Goal: Task Accomplishment & Management: Use online tool/utility

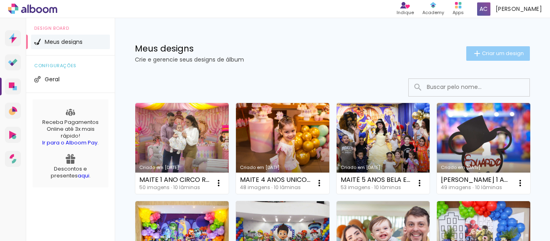
click at [487, 53] on span "Criar um design" at bounding box center [503, 53] width 42 height 5
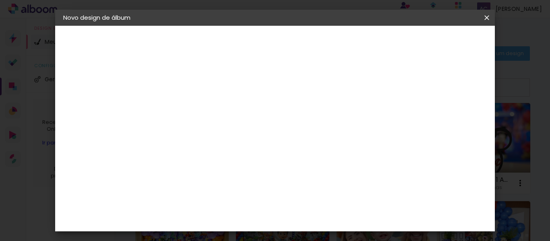
click at [195, 110] on input at bounding box center [195, 108] width 0 height 12
type input "[PERSON_NAME] 1 ANO CIRCO ROSA"
type paper-input "[PERSON_NAME] 1 ANO CIRCO ROSA"
click at [0, 0] on slot "Avançar" at bounding box center [0, 0] width 0 height 0
click at [206, 152] on input at bounding box center [215, 153] width 81 height 10
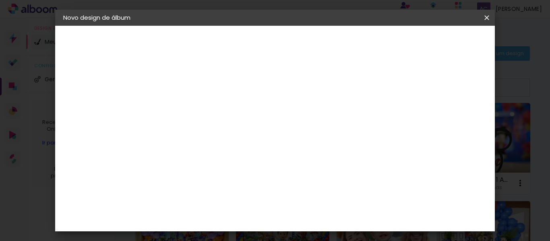
type input "GO"
type paper-input "GO"
click at [209, 178] on div "Go image" at bounding box center [199, 183] width 20 height 13
click at [0, 0] on slot "Avançar" at bounding box center [0, 0] width 0 height 0
click at [226, 136] on input "text" at bounding box center [210, 140] width 31 height 12
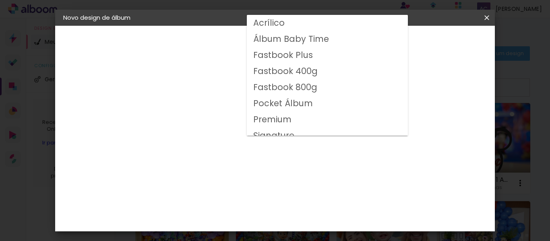
click at [0, 0] on slot "Fastbook 400g" at bounding box center [0, 0] width 0 height 0
type input "Fastbook 400g"
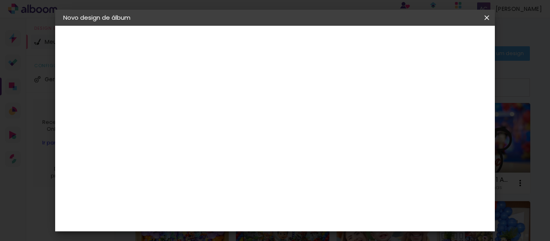
scroll to position [121, 0]
click at [249, 130] on span "30 × 20" at bounding box center [230, 143] width 37 height 26
click at [0, 0] on slot "Avançar" at bounding box center [0, 0] width 0 height 0
click at [351, 41] on span "Iniciar design" at bounding box center [340, 45] width 22 height 11
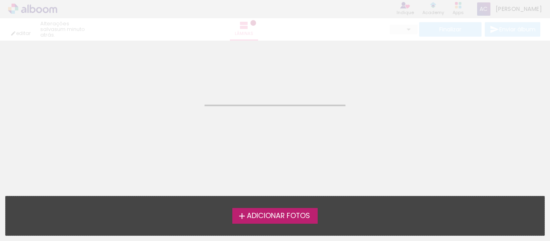
click at [282, 215] on span "Adicionar Fotos" at bounding box center [278, 216] width 63 height 7
click at [0, 0] on input "file" at bounding box center [0, 0] width 0 height 0
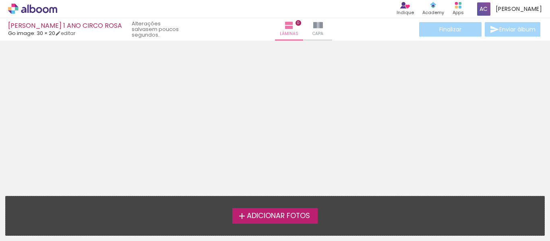
click at [262, 218] on span "Adicionar Fotos" at bounding box center [278, 216] width 63 height 7
click at [0, 0] on input "file" at bounding box center [0, 0] width 0 height 0
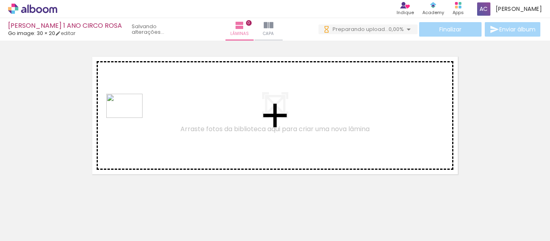
drag, startPoint x: 128, startPoint y: 212, endPoint x: 131, endPoint y: 118, distance: 93.5
click at [131, 118] on quentale-workspace at bounding box center [275, 120] width 550 height 241
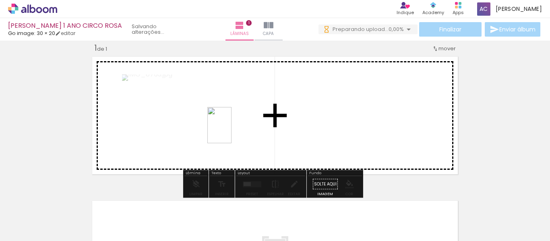
drag, startPoint x: 199, startPoint y: 172, endPoint x: 232, endPoint y: 131, distance: 52.4
click at [232, 131] on quentale-workspace at bounding box center [275, 120] width 550 height 241
drag, startPoint x: 218, startPoint y: 215, endPoint x: 228, endPoint y: 133, distance: 82.8
click at [228, 133] on quentale-workspace at bounding box center [275, 120] width 550 height 241
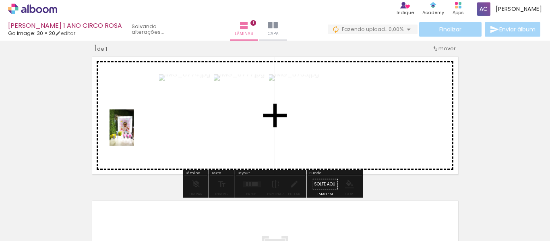
drag, startPoint x: 85, startPoint y: 216, endPoint x: 134, endPoint y: 134, distance: 95.0
click at [134, 134] on quentale-workspace at bounding box center [275, 120] width 550 height 241
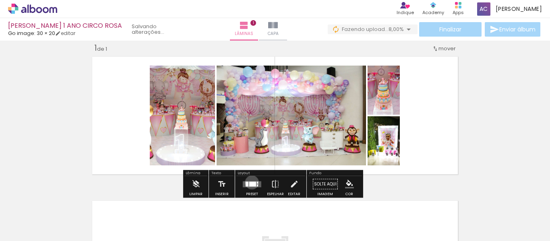
click at [250, 183] on div at bounding box center [252, 184] width 7 height 5
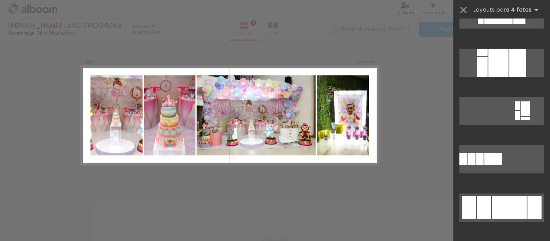
scroll to position [685, 0]
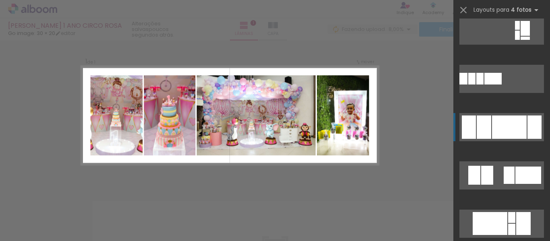
click at [507, 131] on div at bounding box center [509, 127] width 35 height 23
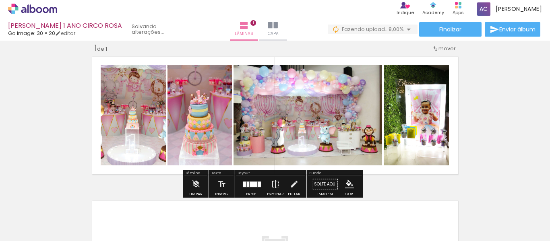
click at [276, 185] on iron-icon at bounding box center [275, 184] width 9 height 16
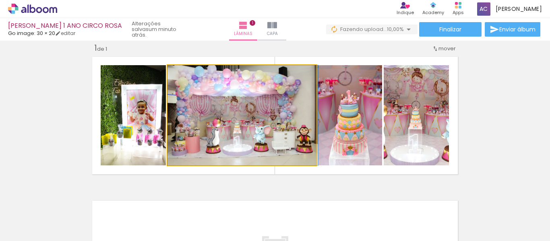
drag, startPoint x: 241, startPoint y: 112, endPoint x: 257, endPoint y: 112, distance: 16.5
click at [293, 141] on quentale-photo at bounding box center [242, 115] width 149 height 100
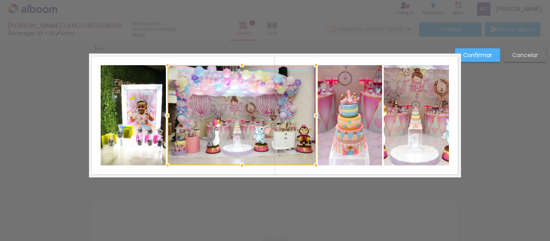
click at [293, 141] on div at bounding box center [242, 115] width 149 height 100
click at [0, 0] on slot "Cancelar" at bounding box center [0, 0] width 0 height 0
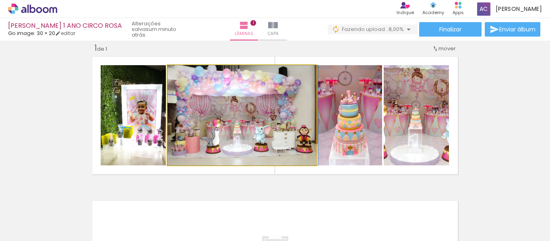
click at [288, 143] on quentale-photo at bounding box center [242, 115] width 149 height 100
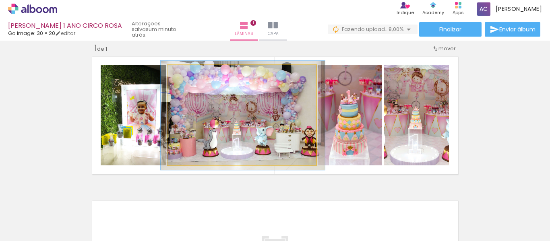
click at [189, 75] on div at bounding box center [189, 73] width 13 height 13
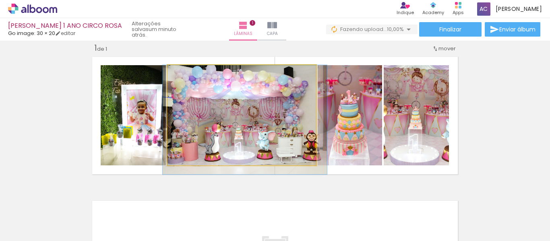
drag, startPoint x: 208, startPoint y: 98, endPoint x: 210, endPoint y: 104, distance: 6.0
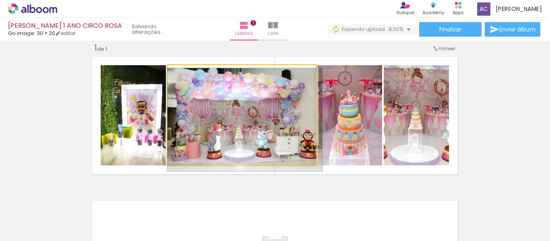
type paper-slider "103"
click at [185, 73] on div at bounding box center [187, 73] width 7 height 7
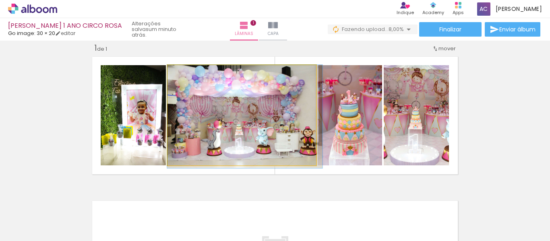
drag, startPoint x: 205, startPoint y: 102, endPoint x: 209, endPoint y: 99, distance: 4.6
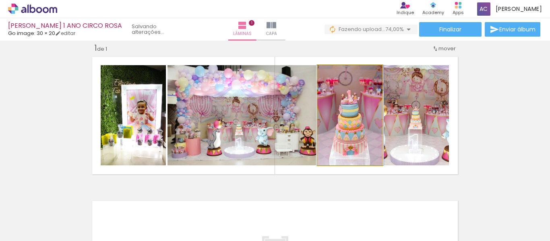
drag, startPoint x: 358, startPoint y: 98, endPoint x: 353, endPoint y: 87, distance: 12.4
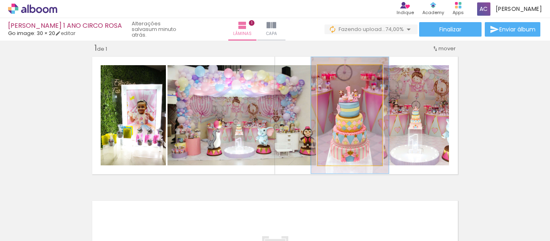
drag, startPoint x: 335, startPoint y: 71, endPoint x: 340, endPoint y: 71, distance: 4.5
type paper-slider "116"
click at [340, 71] on div at bounding box center [341, 73] width 13 height 13
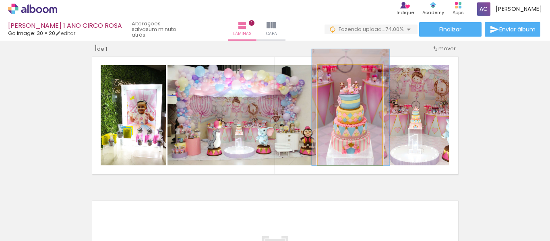
drag, startPoint x: 359, startPoint y: 134, endPoint x: 359, endPoint y: 118, distance: 15.7
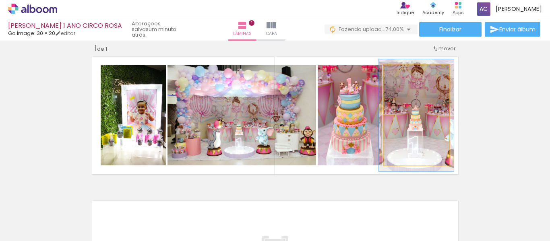
click at [405, 72] on div at bounding box center [405, 73] width 7 height 7
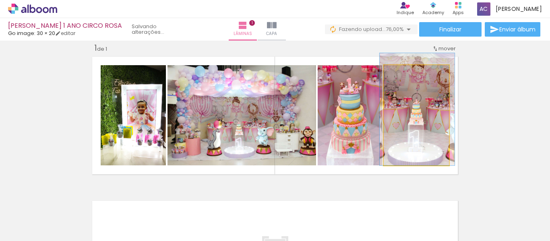
drag, startPoint x: 421, startPoint y: 117, endPoint x: 422, endPoint y: 99, distance: 18.1
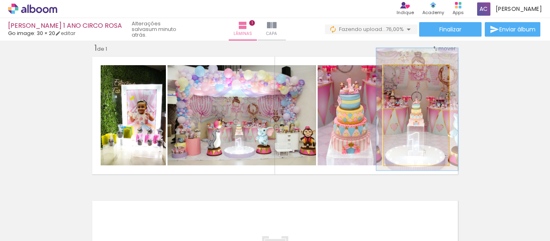
type paper-slider "122"
click at [407, 75] on div at bounding box center [409, 73] width 7 height 7
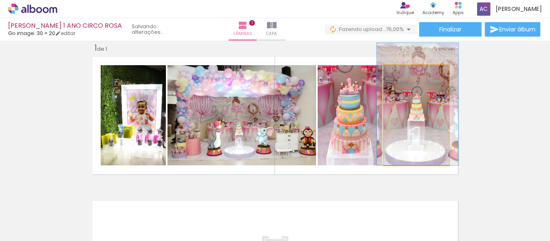
drag, startPoint x: 420, startPoint y: 127, endPoint x: 421, endPoint y: 113, distance: 14.1
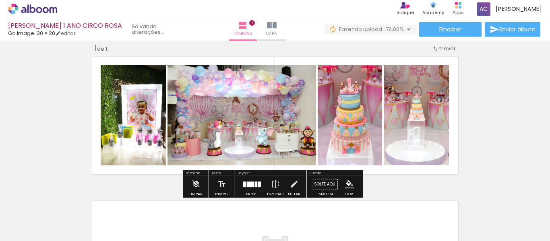
click at [493, 110] on div "Inserir lâmina 1 de 1" at bounding box center [275, 177] width 550 height 289
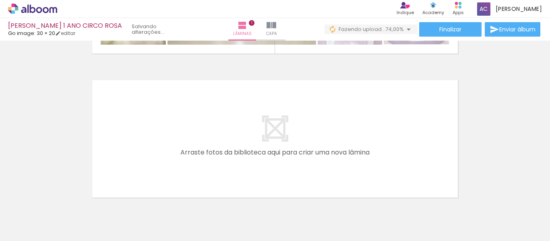
scroll to position [170, 0]
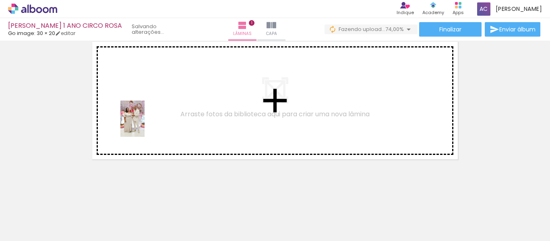
drag, startPoint x: 267, startPoint y: 209, endPoint x: 145, endPoint y: 125, distance: 148.3
click at [145, 125] on quentale-workspace at bounding box center [275, 120] width 550 height 241
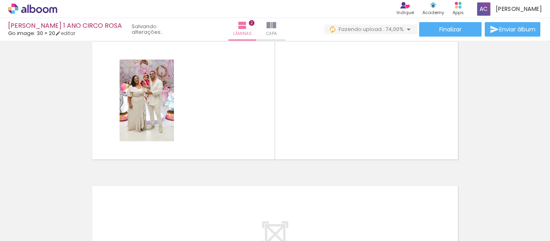
scroll to position [155, 0]
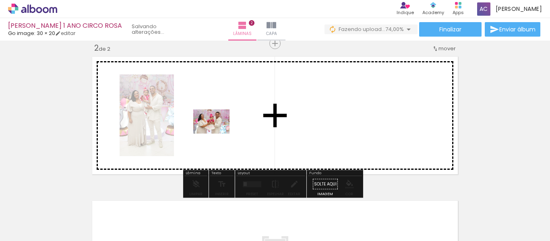
drag, startPoint x: 316, startPoint y: 219, endPoint x: 218, endPoint y: 134, distance: 130.5
click at [218, 134] on quentale-workspace at bounding box center [275, 120] width 550 height 241
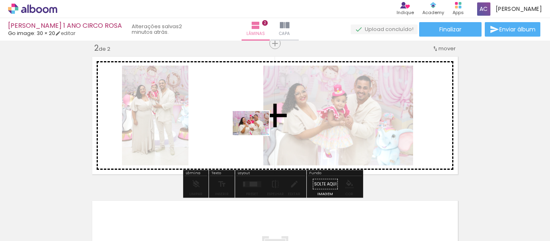
drag, startPoint x: 360, startPoint y: 214, endPoint x: 257, endPoint y: 135, distance: 129.9
click at [257, 135] on quentale-workspace at bounding box center [275, 120] width 550 height 241
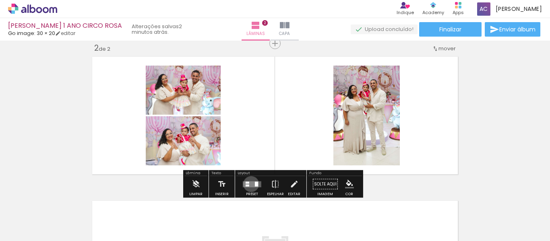
click at [249, 184] on quentale-layouter at bounding box center [252, 184] width 19 height 6
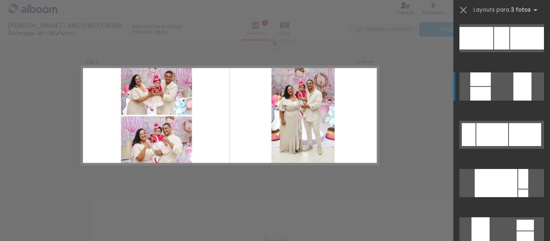
scroll to position [282, 0]
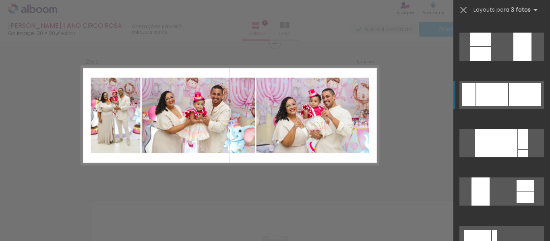
click at [498, 97] on div at bounding box center [493, 94] width 32 height 23
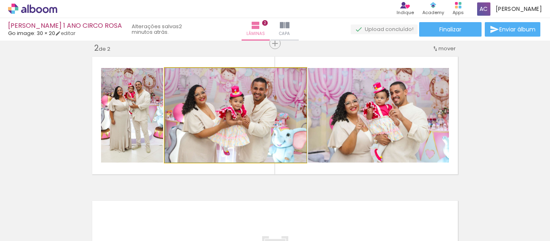
drag, startPoint x: 268, startPoint y: 106, endPoint x: 289, endPoint y: 105, distance: 20.6
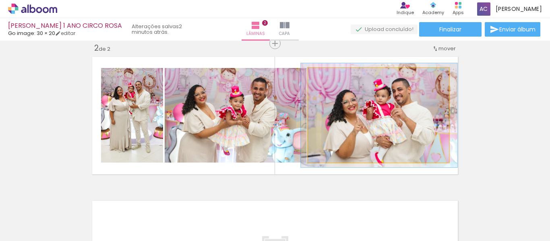
type paper-slider "110"
click at [328, 77] on div at bounding box center [329, 76] width 7 height 7
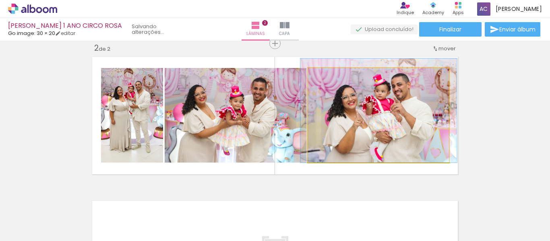
drag, startPoint x: 384, startPoint y: 122, endPoint x: 384, endPoint y: 114, distance: 8.5
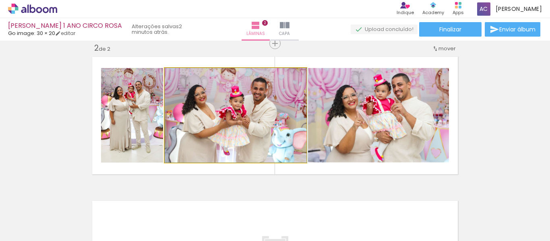
drag, startPoint x: 243, startPoint y: 117, endPoint x: 253, endPoint y: 118, distance: 9.7
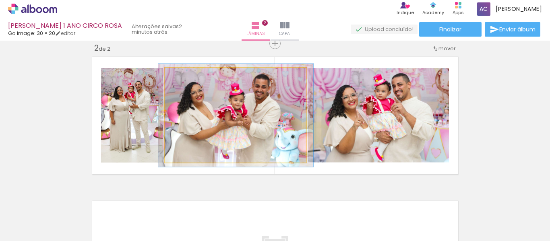
type paper-slider "109"
click at [186, 77] on div at bounding box center [186, 76] width 13 height 13
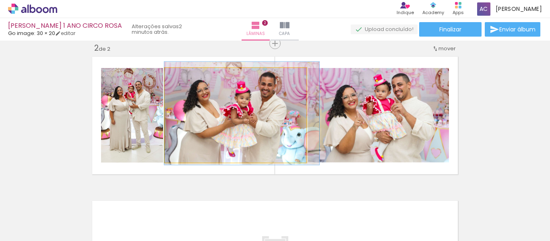
drag, startPoint x: 218, startPoint y: 101, endPoint x: 228, endPoint y: 99, distance: 9.9
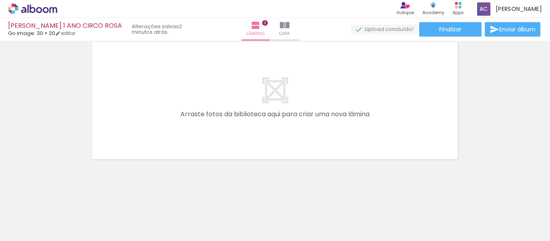
scroll to position [0, 241]
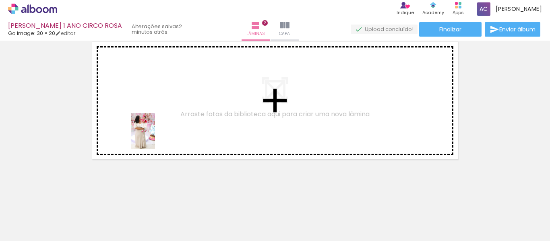
drag, startPoint x: 162, startPoint y: 224, endPoint x: 155, endPoint y: 137, distance: 86.9
click at [155, 137] on quentale-workspace at bounding box center [275, 120] width 550 height 241
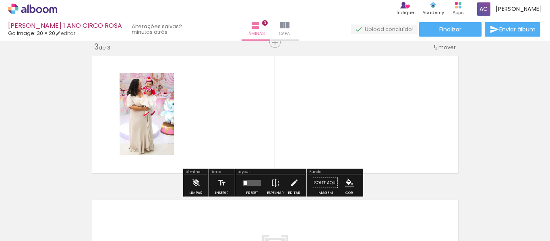
scroll to position [299, 0]
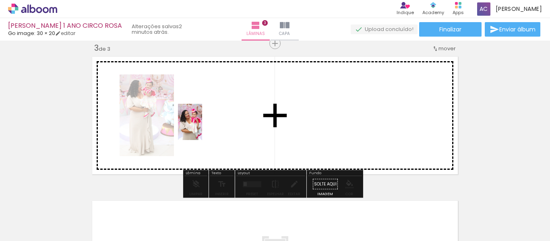
drag, startPoint x: 202, startPoint y: 213, endPoint x: 203, endPoint y: 126, distance: 87.4
click at [203, 126] on quentale-workspace at bounding box center [275, 120] width 550 height 241
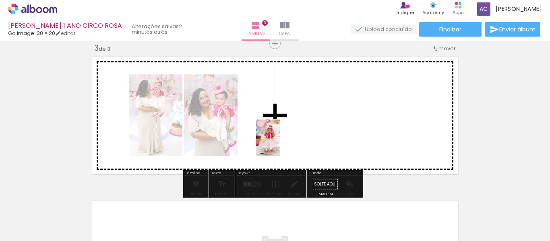
drag, startPoint x: 295, startPoint y: 212, endPoint x: 280, endPoint y: 144, distance: 69.9
click at [280, 144] on quentale-workspace at bounding box center [275, 120] width 550 height 241
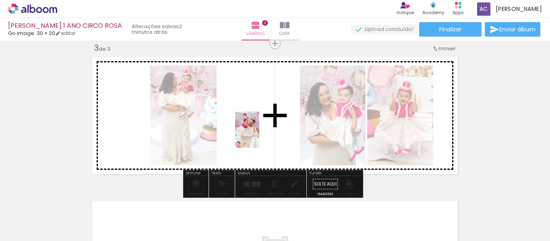
drag, startPoint x: 344, startPoint y: 215, endPoint x: 259, endPoint y: 136, distance: 116.0
click at [259, 136] on quentale-workspace at bounding box center [275, 120] width 550 height 241
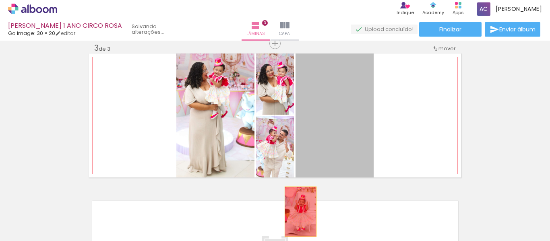
drag, startPoint x: 348, startPoint y: 139, endPoint x: 298, endPoint y: 212, distance: 88.4
click at [298, 212] on quentale-workspace at bounding box center [275, 120] width 550 height 241
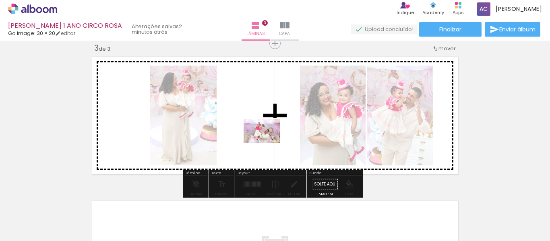
drag, startPoint x: 384, startPoint y: 218, endPoint x: 268, endPoint y: 143, distance: 138.1
click at [268, 143] on quentale-workspace at bounding box center [275, 120] width 550 height 241
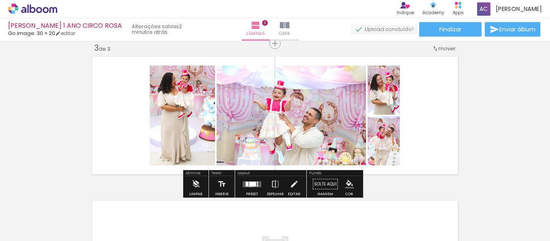
click at [249, 185] on div at bounding box center [252, 184] width 7 height 5
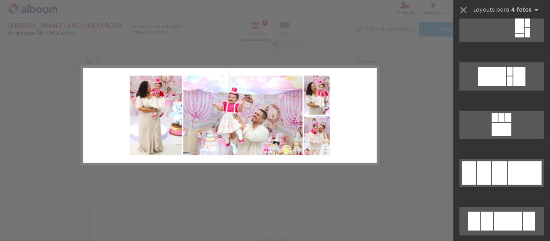
scroll to position [1007, 0]
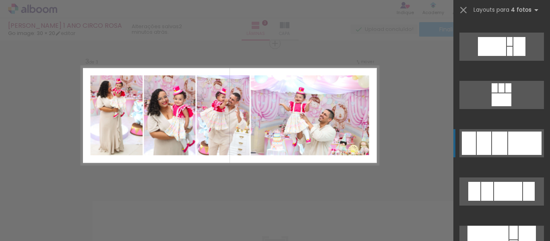
click at [521, 144] on div at bounding box center [524, 143] width 33 height 23
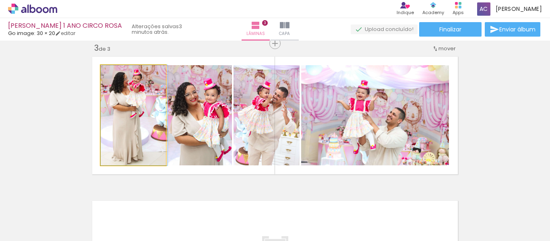
drag, startPoint x: 143, startPoint y: 113, endPoint x: 150, endPoint y: 113, distance: 6.4
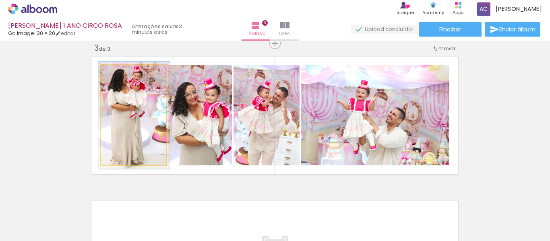
drag, startPoint x: 115, startPoint y: 73, endPoint x: 117, endPoint y: 95, distance: 23.1
type paper-slider "106"
click at [118, 73] on div at bounding box center [121, 73] width 7 height 7
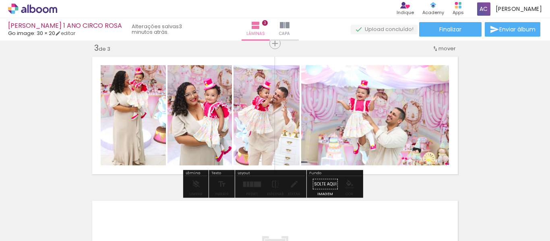
drag, startPoint x: 120, startPoint y: 107, endPoint x: 127, endPoint y: 108, distance: 7.0
drag, startPoint x: 196, startPoint y: 96, endPoint x: 196, endPoint y: 89, distance: 7.3
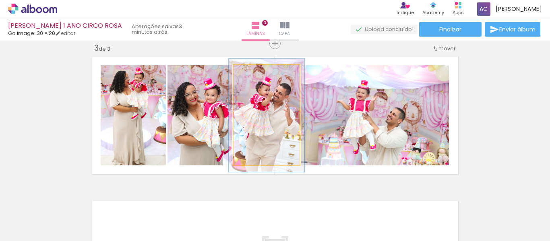
click at [254, 73] on div at bounding box center [256, 73] width 7 height 7
type paper-slider "109"
click at [252, 74] on div at bounding box center [255, 73] width 7 height 7
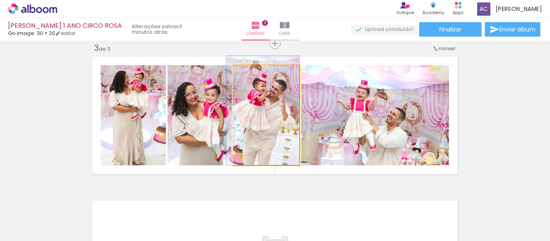
drag, startPoint x: 267, startPoint y: 124, endPoint x: 263, endPoint y: 115, distance: 10.0
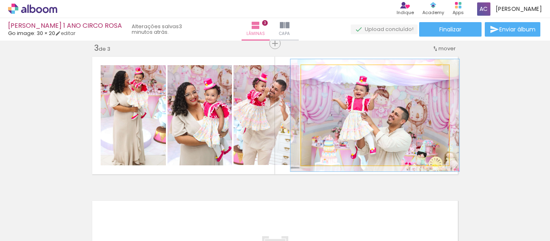
type paper-slider "112"
click at [324, 75] on div at bounding box center [323, 73] width 13 height 13
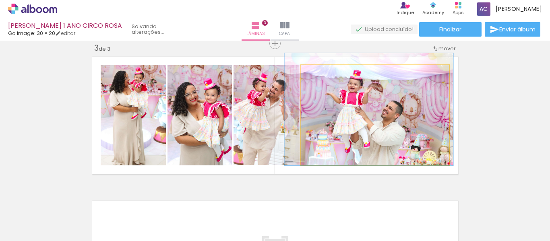
drag, startPoint x: 394, startPoint y: 117, endPoint x: 389, endPoint y: 108, distance: 10.3
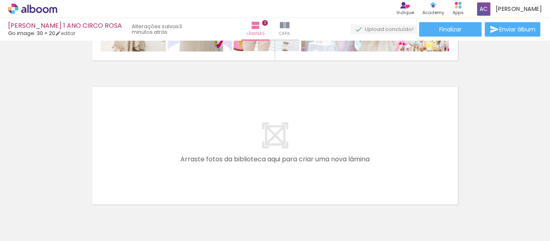
scroll to position [458, 0]
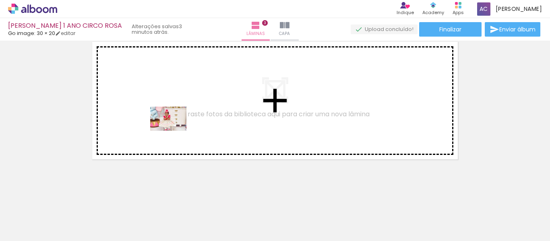
drag, startPoint x: 242, startPoint y: 203, endPoint x: 174, endPoint y: 131, distance: 99.2
click at [174, 131] on quentale-workspace at bounding box center [275, 120] width 550 height 241
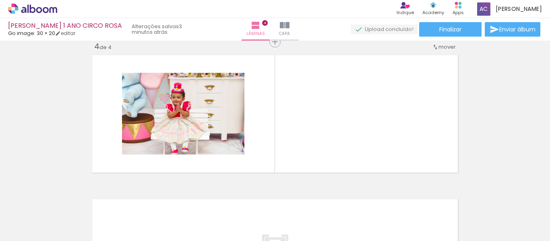
scroll to position [443, 0]
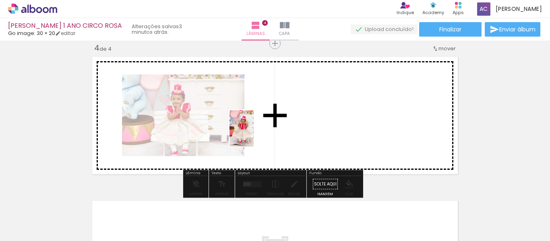
drag, startPoint x: 294, startPoint y: 209, endPoint x: 254, endPoint y: 135, distance: 84.4
click at [254, 135] on quentale-workspace at bounding box center [275, 120] width 550 height 241
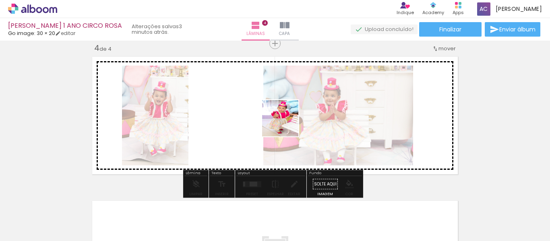
drag, startPoint x: 398, startPoint y: 173, endPoint x: 286, endPoint y: 124, distance: 122.2
click at [286, 124] on quentale-workspace at bounding box center [275, 120] width 550 height 241
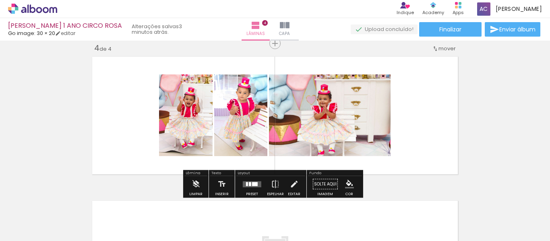
click at [253, 186] on div at bounding box center [255, 184] width 6 height 4
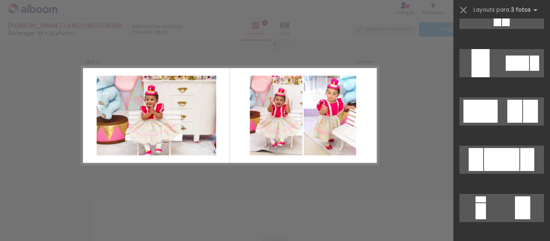
scroll to position [121, 0]
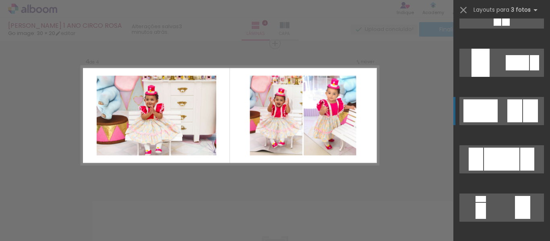
click at [523, 111] on div at bounding box center [530, 111] width 15 height 23
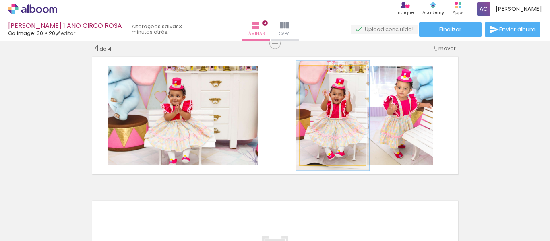
type paper-slider "110"
click at [324, 75] on div at bounding box center [321, 74] width 13 height 13
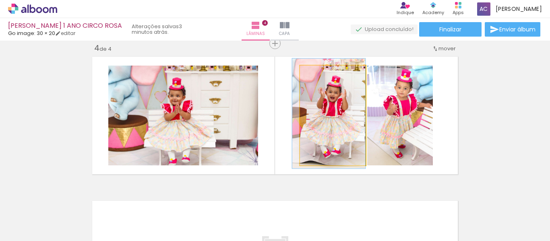
drag, startPoint x: 341, startPoint y: 114, endPoint x: 332, endPoint y: 112, distance: 9.1
click at [320, 71] on div at bounding box center [322, 74] width 13 height 13
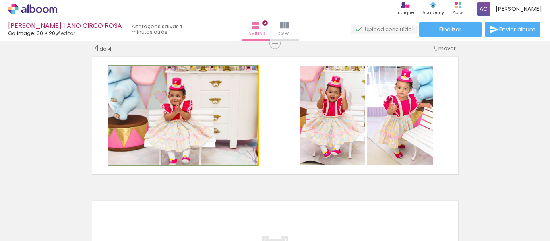
drag, startPoint x: 212, startPoint y: 134, endPoint x: 192, endPoint y: 111, distance: 30.2
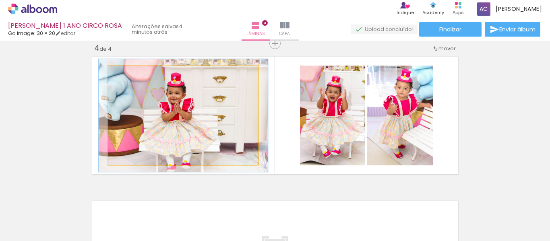
type paper-slider "113"
click at [131, 74] on div at bounding box center [130, 74] width 13 height 13
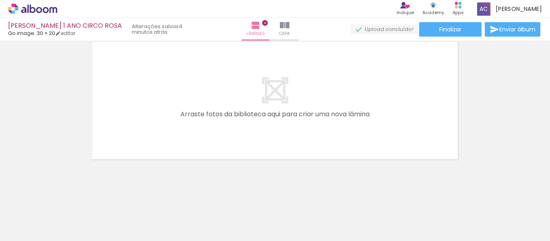
scroll to position [0, 534]
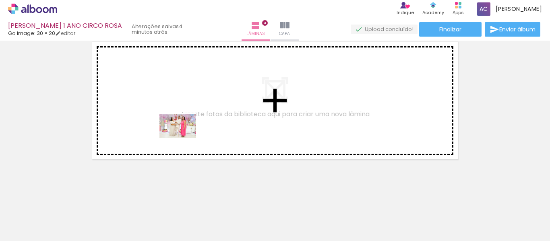
drag, startPoint x: 188, startPoint y: 210, endPoint x: 184, endPoint y: 138, distance: 71.4
click at [184, 138] on quentale-workspace at bounding box center [275, 120] width 550 height 241
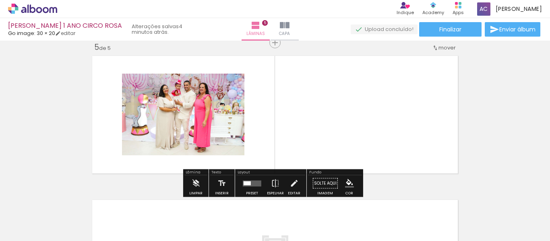
scroll to position [587, 0]
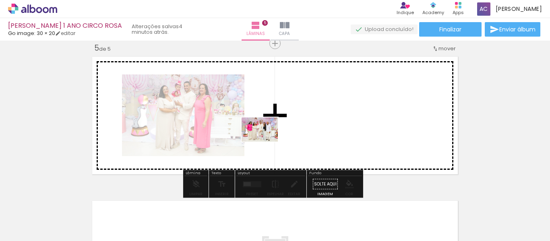
drag, startPoint x: 241, startPoint y: 206, endPoint x: 266, endPoint y: 142, distance: 69.0
click at [266, 142] on quentale-workspace at bounding box center [275, 120] width 550 height 241
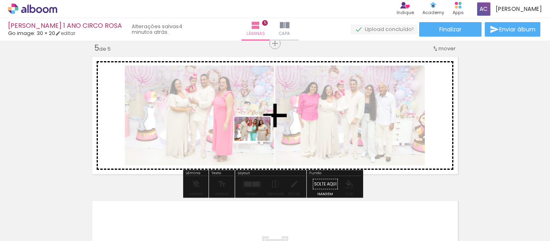
drag, startPoint x: 282, startPoint y: 213, endPoint x: 259, endPoint y: 141, distance: 75.7
click at [259, 141] on quentale-workspace at bounding box center [275, 120] width 550 height 241
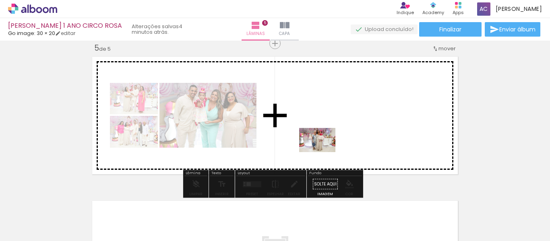
drag, startPoint x: 320, startPoint y: 220, endPoint x: 324, endPoint y: 152, distance: 67.4
click at [324, 152] on quentale-workspace at bounding box center [275, 120] width 550 height 241
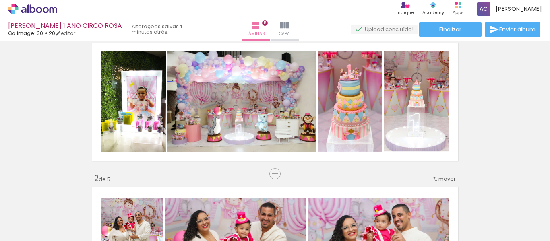
scroll to position [23, 0]
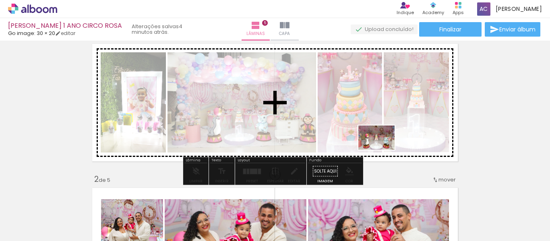
drag, startPoint x: 446, startPoint y: 206, endPoint x: 383, endPoint y: 150, distance: 84.8
click at [383, 150] on quentale-workspace at bounding box center [275, 120] width 550 height 241
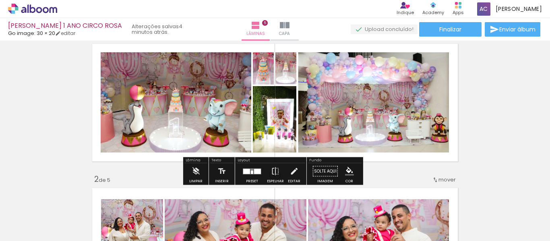
click at [246, 171] on div at bounding box center [246, 171] width 7 height 5
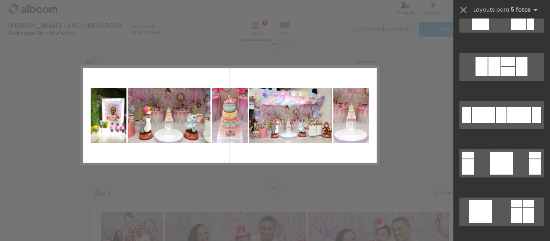
scroll to position [2055, 0]
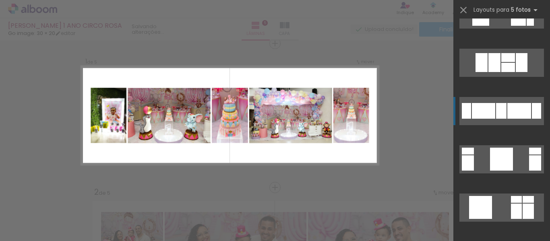
click at [508, 111] on div at bounding box center [520, 111] width 24 height 16
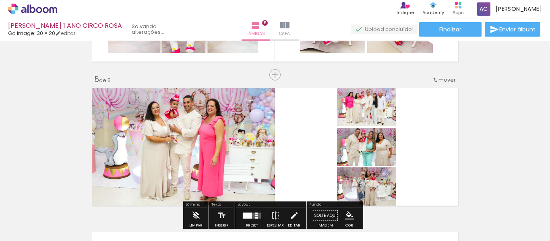
scroll to position [575, 0]
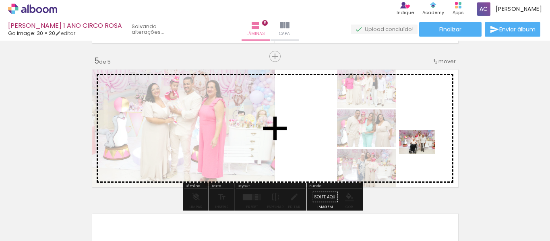
drag, startPoint x: 412, startPoint y: 212, endPoint x: 423, endPoint y: 154, distance: 58.4
click at [423, 154] on quentale-workspace at bounding box center [275, 120] width 550 height 241
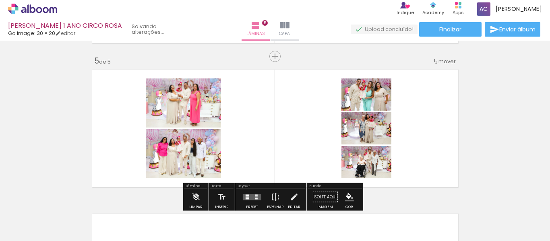
scroll to position [655, 0]
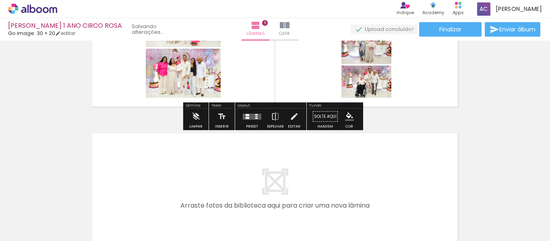
click at [255, 118] on div at bounding box center [256, 118] width 2 height 1
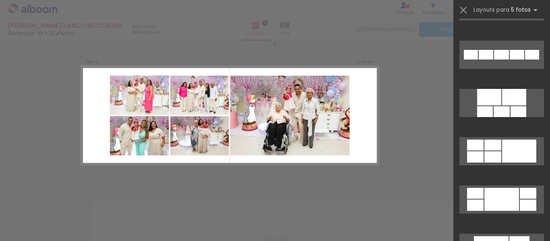
scroll to position [483, 0]
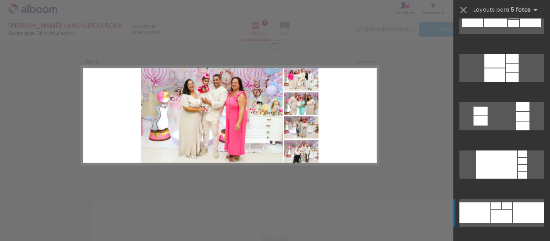
scroll to position [2458, 0]
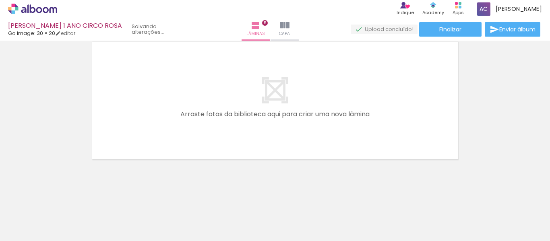
scroll to position [626, 0]
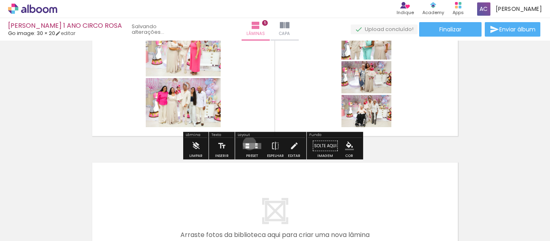
click at [248, 143] on quentale-layouter at bounding box center [252, 146] width 19 height 6
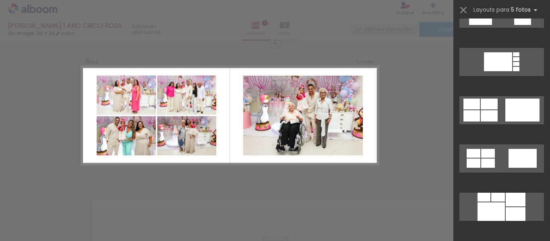
scroll to position [765, 0]
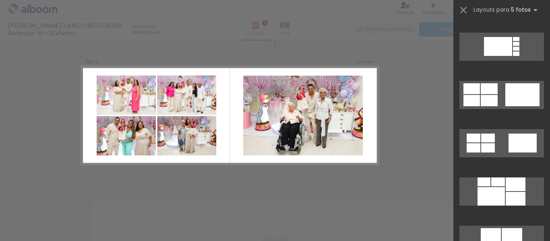
click at [514, 100] on div at bounding box center [523, 94] width 34 height 23
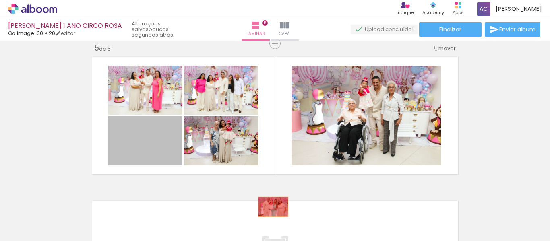
drag, startPoint x: 149, startPoint y: 138, endPoint x: 270, endPoint y: 207, distance: 139.8
click at [270, 207] on quentale-workspace at bounding box center [275, 120] width 550 height 241
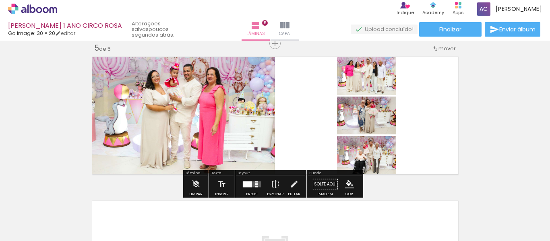
click at [251, 181] on div at bounding box center [252, 184] width 22 height 16
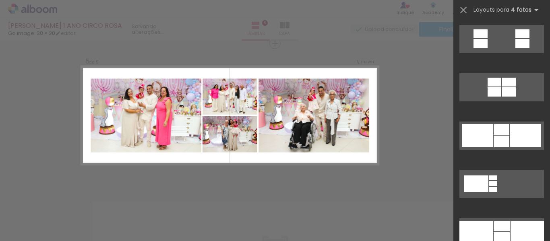
scroll to position [1048, 0]
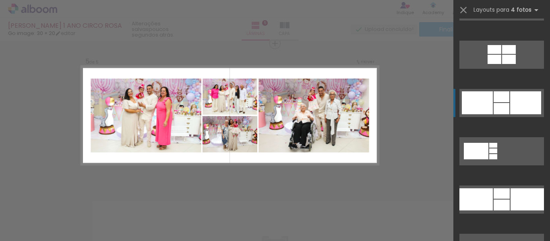
click at [502, 101] on div at bounding box center [502, 96] width 16 height 11
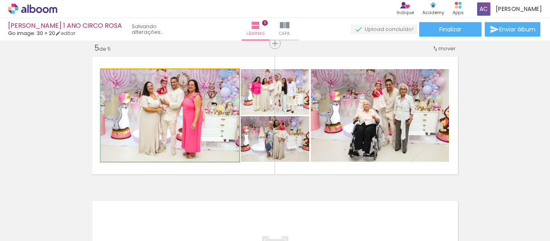
drag, startPoint x: 207, startPoint y: 115, endPoint x: 198, endPoint y: 115, distance: 9.7
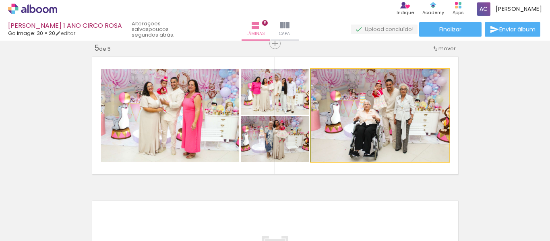
drag, startPoint x: 364, startPoint y: 112, endPoint x: 372, endPoint y: 112, distance: 8.1
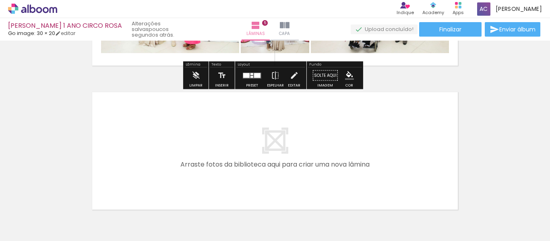
scroll to position [708, 0]
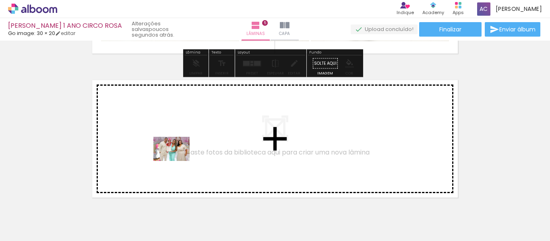
drag, startPoint x: 266, startPoint y: 212, endPoint x: 177, endPoint y: 161, distance: 102.3
click at [177, 161] on quentale-workspace at bounding box center [275, 120] width 550 height 241
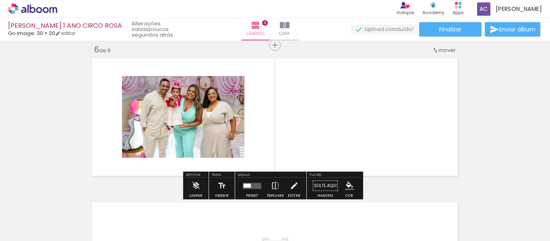
scroll to position [732, 0]
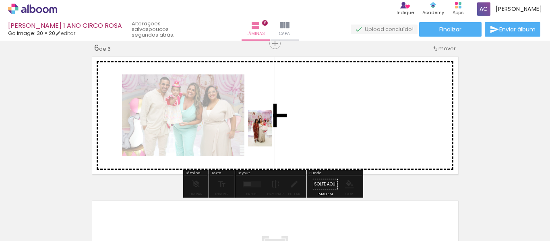
drag, startPoint x: 363, startPoint y: 209, endPoint x: 272, endPoint y: 135, distance: 116.8
click at [272, 135] on quentale-workspace at bounding box center [275, 120] width 550 height 241
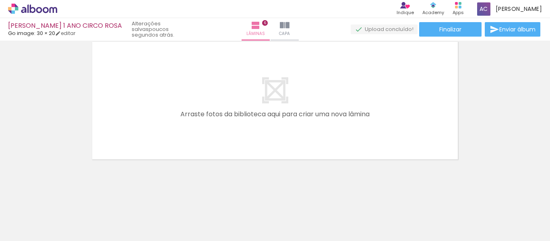
scroll to position [0, 950]
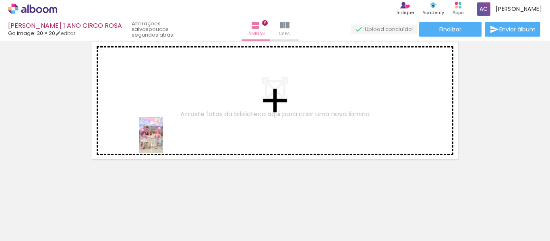
drag, startPoint x: 168, startPoint y: 210, endPoint x: 163, endPoint y: 141, distance: 69.0
click at [163, 141] on quentale-workspace at bounding box center [275, 120] width 550 height 241
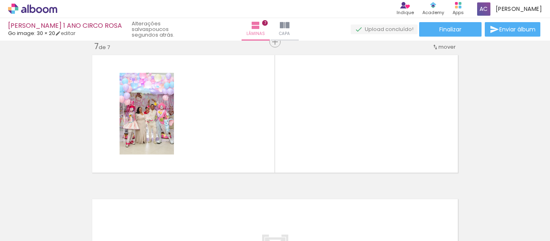
scroll to position [876, 0]
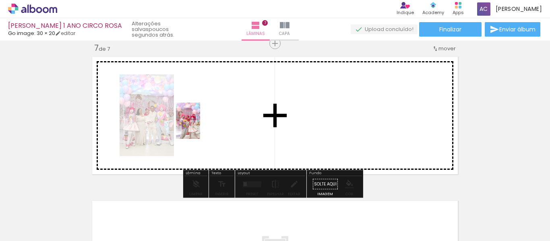
drag, startPoint x: 209, startPoint y: 182, endPoint x: 200, endPoint y: 127, distance: 55.4
click at [200, 127] on quentale-workspace at bounding box center [275, 120] width 550 height 241
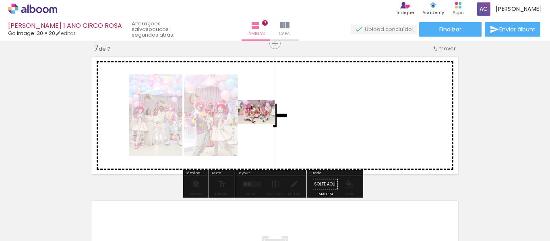
drag, startPoint x: 262, startPoint y: 206, endPoint x: 263, endPoint y: 124, distance: 81.8
click at [263, 124] on quentale-workspace at bounding box center [275, 120] width 550 height 241
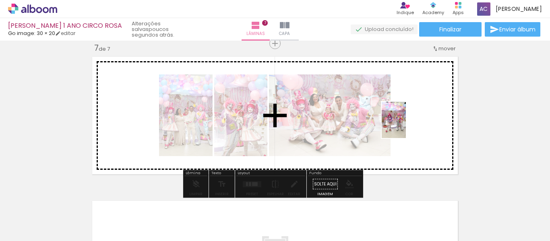
drag, startPoint x: 400, startPoint y: 201, endPoint x: 406, endPoint y: 126, distance: 74.8
click at [406, 126] on quentale-workspace at bounding box center [275, 120] width 550 height 241
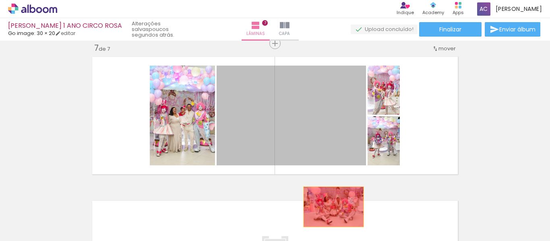
drag, startPoint x: 321, startPoint y: 127, endPoint x: 331, endPoint y: 207, distance: 80.8
click at [331, 207] on quentale-workspace at bounding box center [275, 120] width 550 height 241
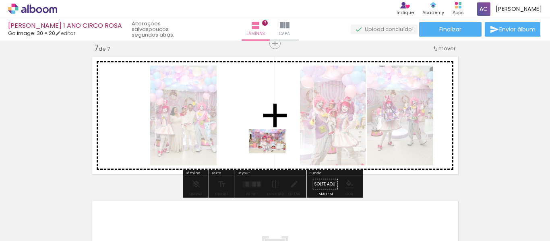
drag, startPoint x: 343, startPoint y: 211, endPoint x: 274, endPoint y: 154, distance: 90.1
click at [274, 154] on quentale-workspace at bounding box center [275, 120] width 550 height 241
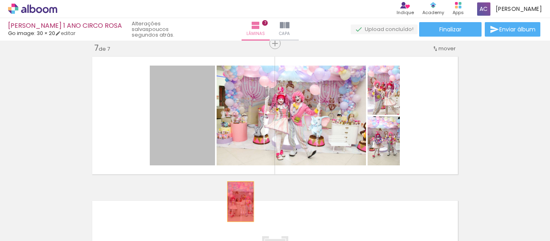
drag, startPoint x: 190, startPoint y: 134, endPoint x: 238, endPoint y: 202, distance: 82.9
click at [238, 202] on quentale-workspace at bounding box center [275, 120] width 550 height 241
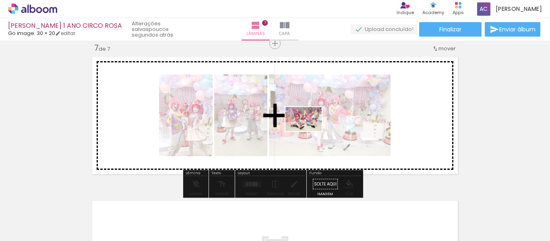
drag, startPoint x: 307, startPoint y: 215, endPoint x: 310, endPoint y: 131, distance: 83.8
click at [310, 131] on quentale-workspace at bounding box center [275, 120] width 550 height 241
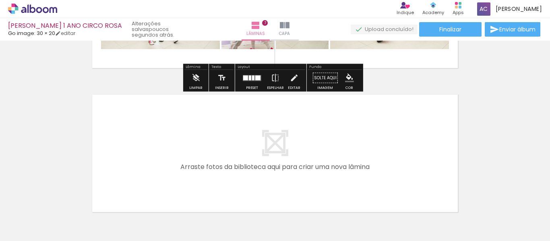
scroll to position [997, 0]
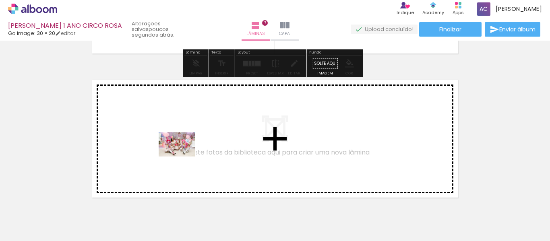
drag, startPoint x: 247, startPoint y: 205, endPoint x: 183, endPoint y: 157, distance: 80.8
click at [183, 157] on quentale-workspace at bounding box center [275, 120] width 550 height 241
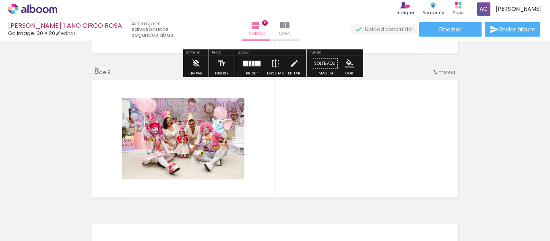
scroll to position [1020, 0]
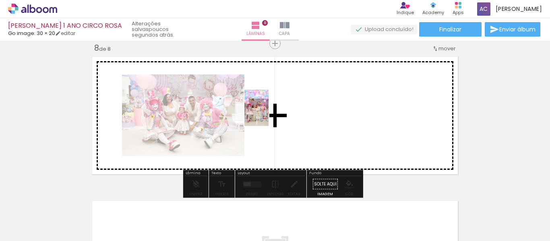
drag, startPoint x: 176, startPoint y: 214, endPoint x: 272, endPoint y: 112, distance: 140.2
click at [272, 112] on quentale-workspace at bounding box center [275, 120] width 550 height 241
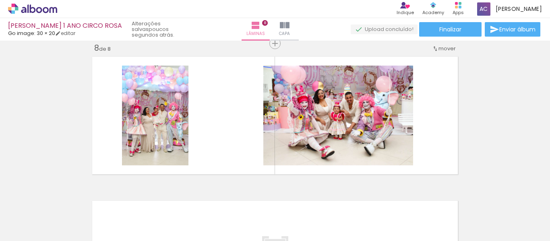
scroll to position [0, 922]
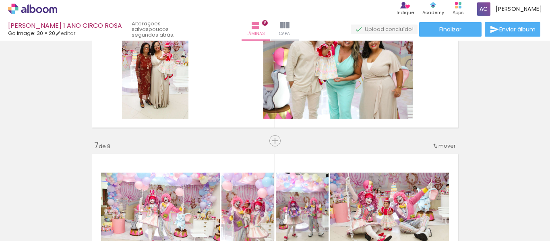
scroll to position [738, 0]
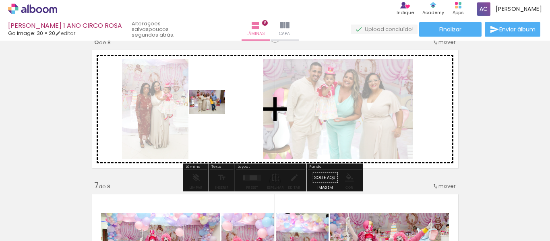
drag, startPoint x: 464, startPoint y: 215, endPoint x: 213, endPoint y: 114, distance: 270.1
click at [213, 114] on quentale-workspace at bounding box center [275, 120] width 550 height 241
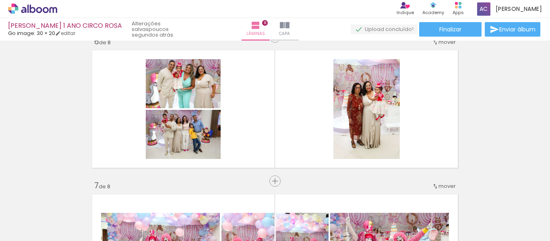
scroll to position [0, 1234]
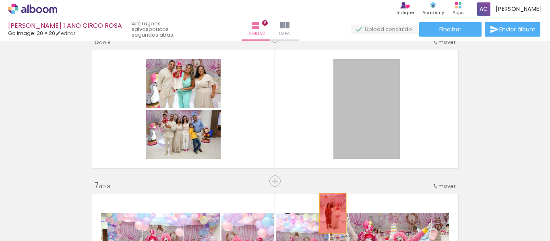
drag, startPoint x: 363, startPoint y: 118, endPoint x: 330, endPoint y: 214, distance: 100.7
click at [330, 214] on quentale-workspace at bounding box center [275, 120] width 550 height 241
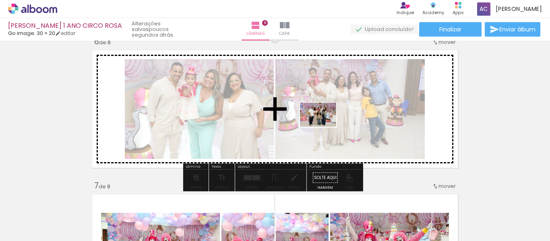
drag, startPoint x: 338, startPoint y: 203, endPoint x: 324, endPoint y: 127, distance: 77.8
click at [324, 127] on quentale-workspace at bounding box center [275, 120] width 550 height 241
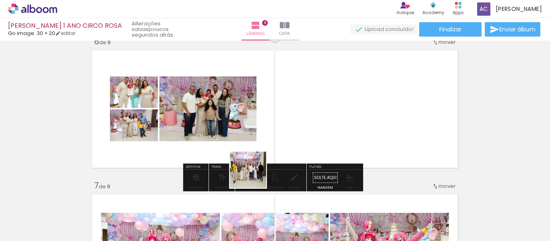
drag, startPoint x: 255, startPoint y: 214, endPoint x: 216, endPoint y: 206, distance: 40.8
click at [260, 145] on quentale-workspace at bounding box center [275, 120] width 550 height 241
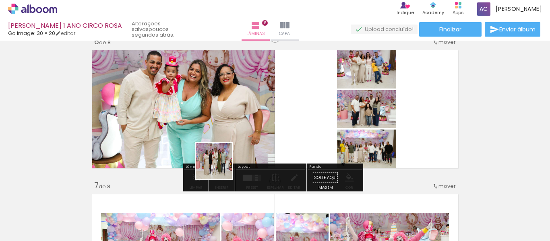
drag, startPoint x: 210, startPoint y: 205, endPoint x: 232, endPoint y: 131, distance: 77.5
click at [232, 131] on quentale-workspace at bounding box center [275, 120] width 550 height 241
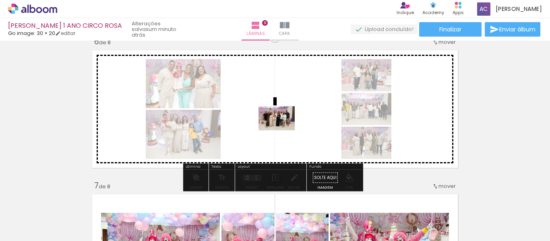
drag, startPoint x: 297, startPoint y: 216, endPoint x: 283, endPoint y: 131, distance: 86.5
click at [283, 131] on quentale-workspace at bounding box center [275, 120] width 550 height 241
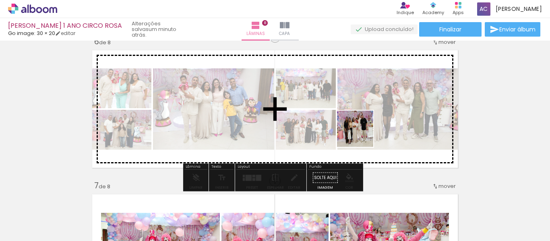
drag, startPoint x: 432, startPoint y: 218, endPoint x: 361, endPoint y: 135, distance: 108.9
click at [361, 135] on quentale-workspace at bounding box center [275, 120] width 550 height 241
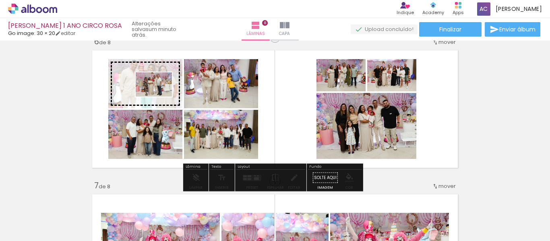
drag, startPoint x: 381, startPoint y: 213, endPoint x: 160, endPoint y: 97, distance: 249.8
click at [160, 97] on quentale-workspace at bounding box center [275, 120] width 550 height 241
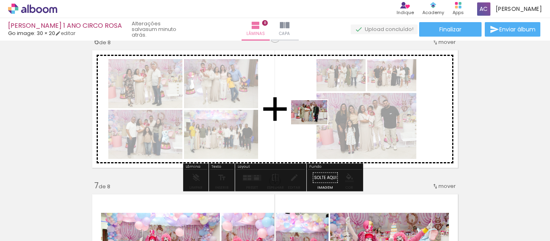
drag, startPoint x: 477, startPoint y: 216, endPoint x: 315, endPoint y: 124, distance: 186.2
click at [315, 124] on quentale-workspace at bounding box center [275, 120] width 550 height 241
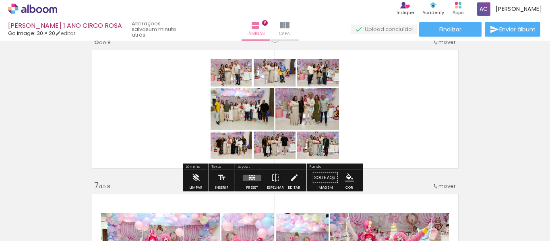
click at [251, 176] on div at bounding box center [252, 175] width 2 height 1
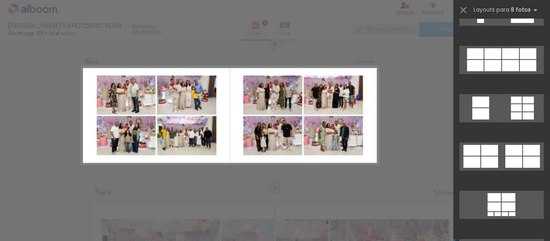
scroll to position [886, 0]
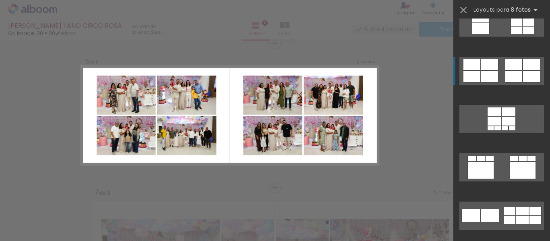
click at [506, 79] on div at bounding box center [514, 76] width 17 height 11
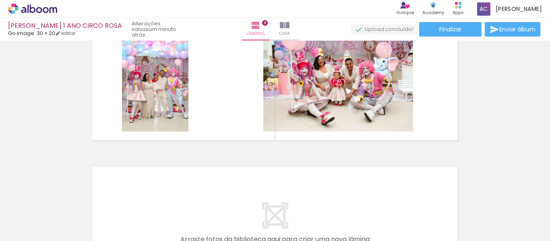
scroll to position [0, 1774]
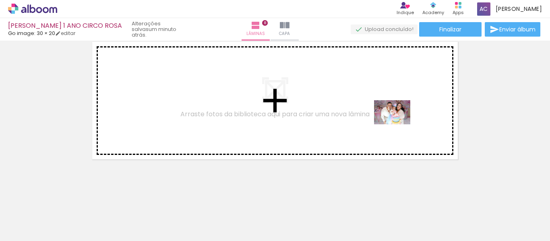
scroll to position [0, 1774]
drag, startPoint x: 419, startPoint y: 194, endPoint x: 398, endPoint y: 124, distance: 72.6
click at [398, 124] on quentale-workspace at bounding box center [275, 120] width 550 height 241
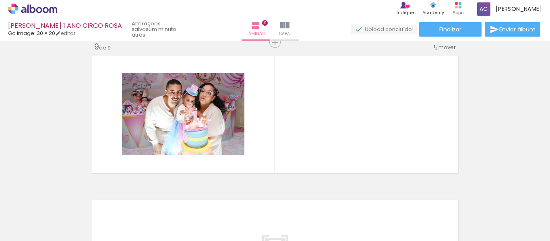
scroll to position [1164, 0]
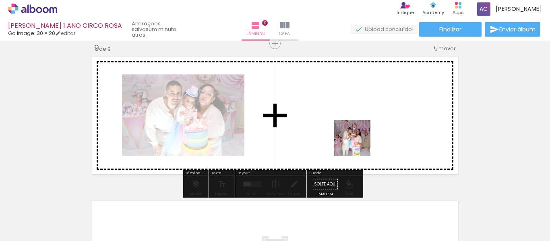
drag, startPoint x: 380, startPoint y: 213, endPoint x: 359, endPoint y: 144, distance: 71.9
click at [359, 144] on quentale-workspace at bounding box center [275, 120] width 550 height 241
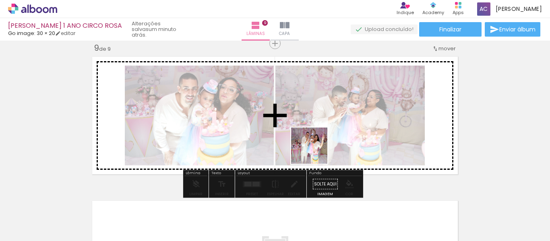
drag, startPoint x: 349, startPoint y: 216, endPoint x: 314, endPoint y: 149, distance: 75.3
click at [314, 149] on quentale-workspace at bounding box center [275, 120] width 550 height 241
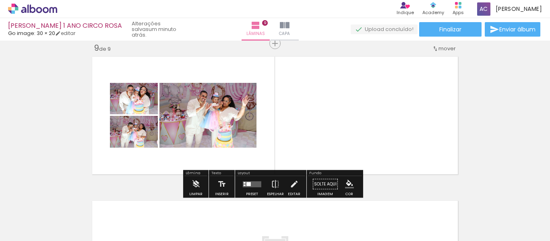
click at [249, 184] on div at bounding box center [249, 184] width 4 height 4
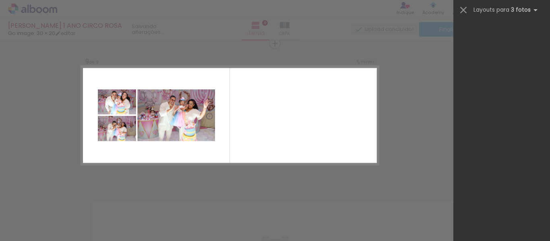
scroll to position [0, 0]
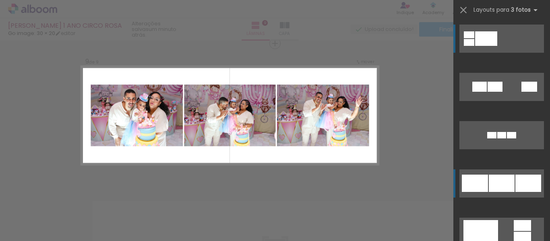
click at [511, 181] on div at bounding box center [502, 183] width 26 height 17
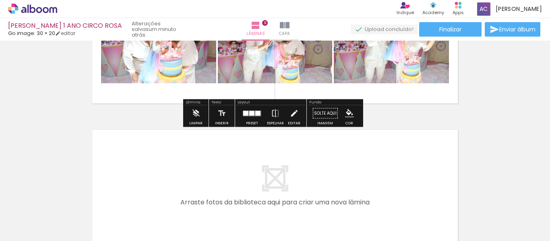
scroll to position [1324, 0]
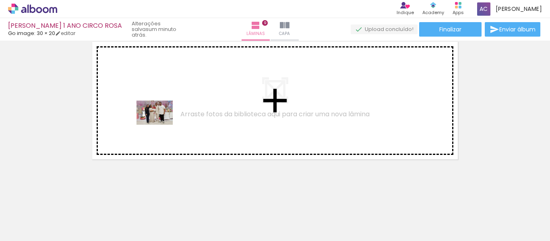
drag, startPoint x: 116, startPoint y: 217, endPoint x: 161, endPoint y: 125, distance: 102.5
click at [161, 125] on quentale-workspace at bounding box center [275, 120] width 550 height 241
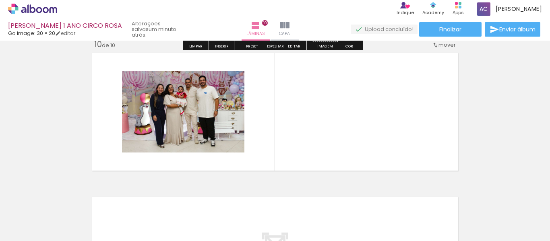
scroll to position [1309, 0]
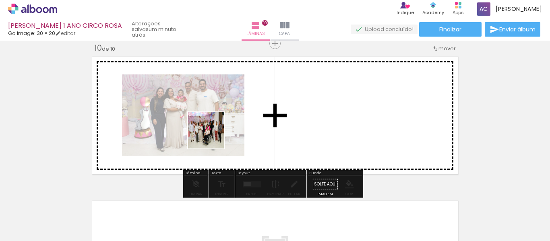
drag, startPoint x: 166, startPoint y: 209, endPoint x: 212, endPoint y: 137, distance: 85.8
click at [212, 137] on quentale-workspace at bounding box center [275, 120] width 550 height 241
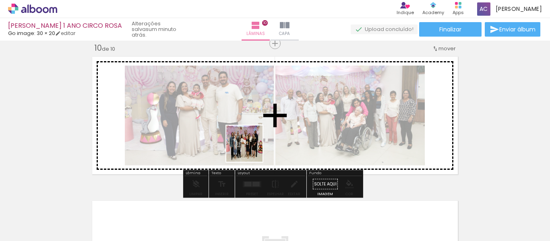
drag, startPoint x: 216, startPoint y: 218, endPoint x: 253, endPoint y: 147, distance: 80.5
click at [253, 147] on quentale-workspace at bounding box center [275, 120] width 550 height 241
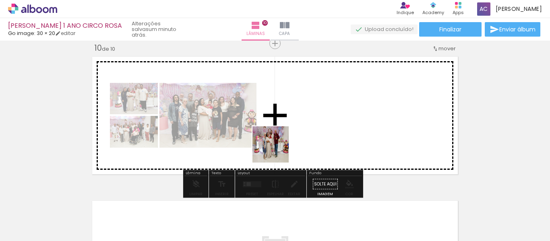
drag, startPoint x: 261, startPoint y: 214, endPoint x: 301, endPoint y: 205, distance: 40.8
click at [278, 148] on quentale-workspace at bounding box center [275, 120] width 550 height 241
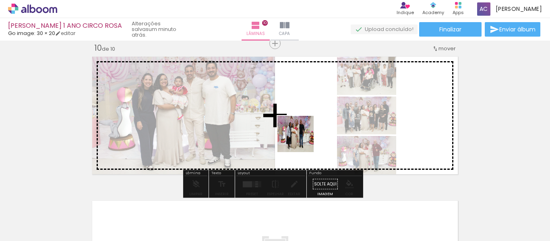
drag, startPoint x: 301, startPoint y: 213, endPoint x: 302, endPoint y: 140, distance: 72.9
click at [302, 140] on quentale-workspace at bounding box center [275, 120] width 550 height 241
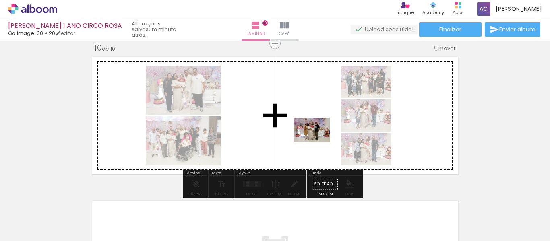
drag, startPoint x: 345, startPoint y: 214, endPoint x: 318, endPoint y: 142, distance: 76.3
click at [318, 142] on quentale-workspace at bounding box center [275, 120] width 550 height 241
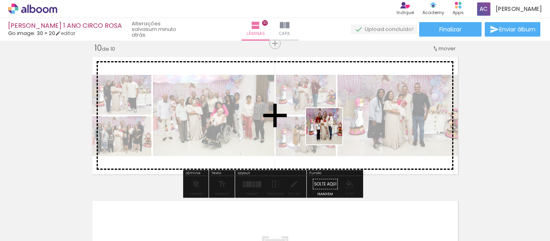
drag, startPoint x: 394, startPoint y: 214, endPoint x: 330, endPoint y: 132, distance: 103.6
click at [330, 132] on quentale-workspace at bounding box center [275, 120] width 550 height 241
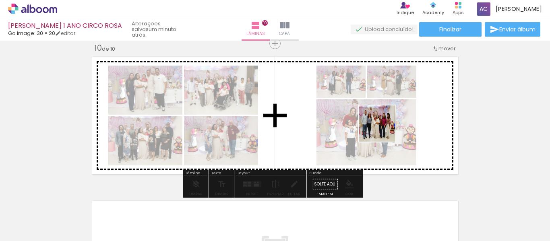
drag, startPoint x: 436, startPoint y: 212, endPoint x: 384, endPoint y: 130, distance: 97.8
click at [384, 130] on quentale-workspace at bounding box center [275, 120] width 550 height 241
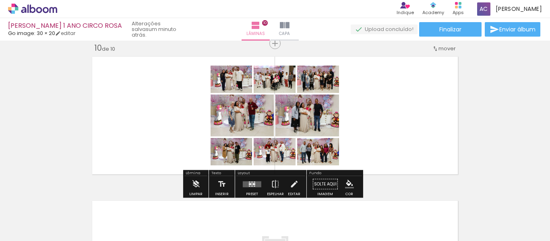
click at [258, 180] on div at bounding box center [252, 184] width 22 height 16
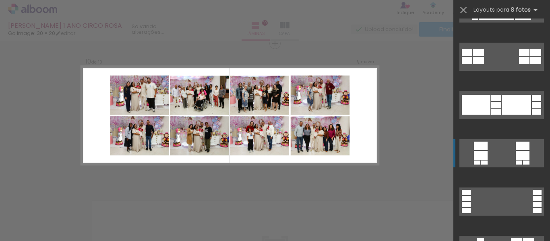
scroll to position [806, 0]
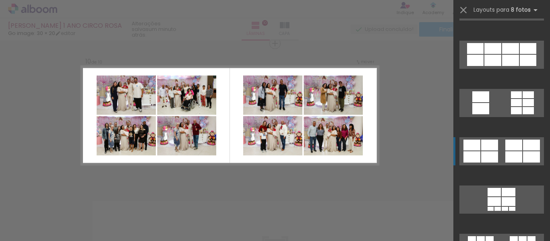
click at [506, 145] on div at bounding box center [514, 145] width 17 height 11
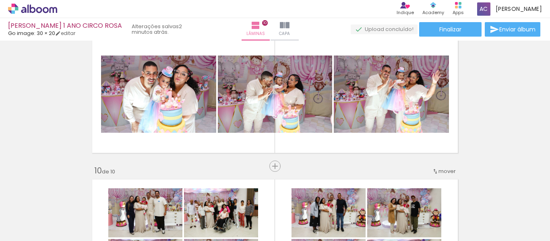
scroll to position [1145, 0]
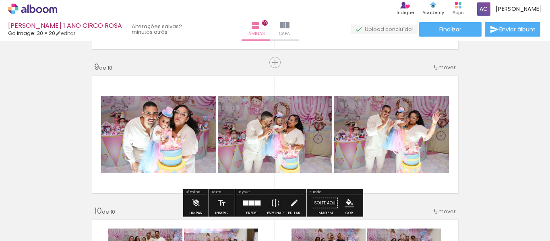
click at [443, 64] on span "mover" at bounding box center [447, 68] width 17 height 8
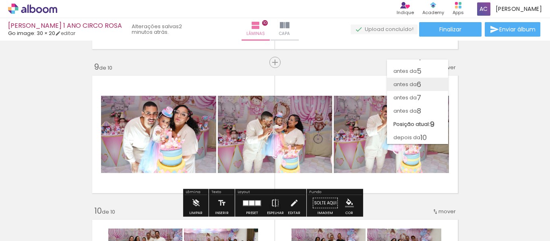
scroll to position [48, 0]
click at [427, 135] on span "10" at bounding box center [424, 137] width 6 height 13
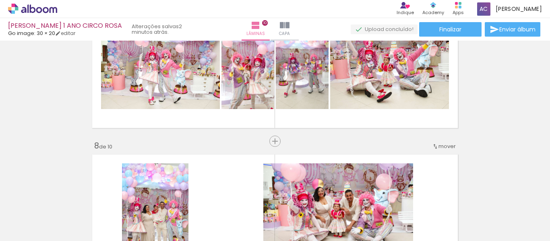
scroll to position [944, 0]
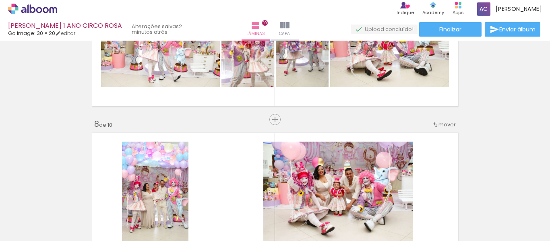
click at [444, 125] on span "mover" at bounding box center [447, 125] width 17 height 8
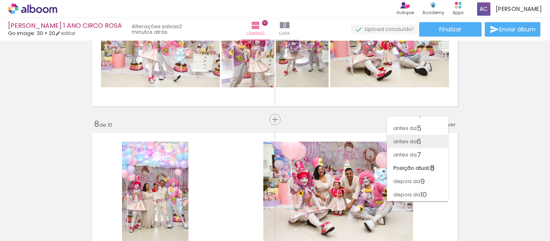
scroll to position [48, 0]
click at [424, 150] on paper-item "antes da 7" at bounding box center [417, 154] width 61 height 13
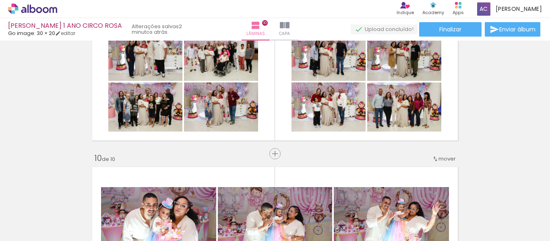
scroll to position [1158, 0]
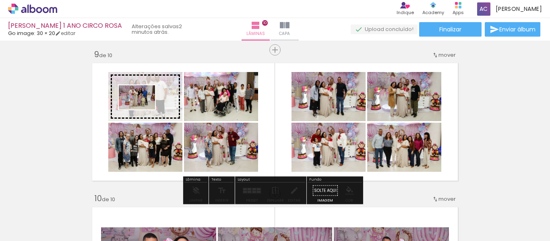
drag, startPoint x: 519, startPoint y: 218, endPoint x: 143, endPoint y: 110, distance: 391.7
click at [143, 110] on quentale-workspace at bounding box center [275, 120] width 550 height 241
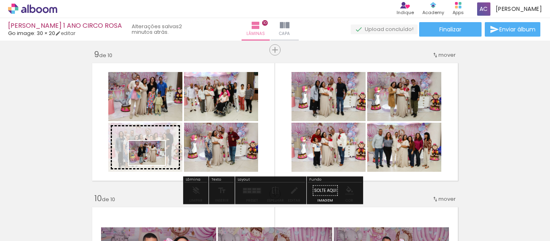
drag, startPoint x: 460, startPoint y: 212, endPoint x: 153, endPoint y: 165, distance: 310.5
click at [153, 165] on quentale-workspace at bounding box center [275, 120] width 550 height 241
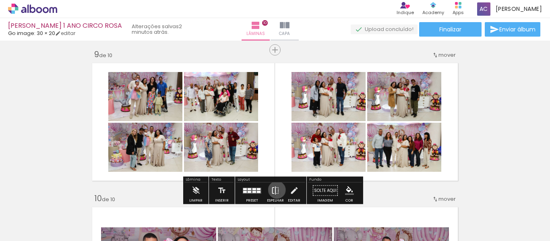
click at [275, 190] on iron-icon at bounding box center [275, 191] width 9 height 16
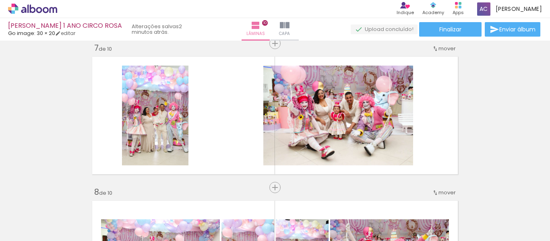
scroll to position [0, 839]
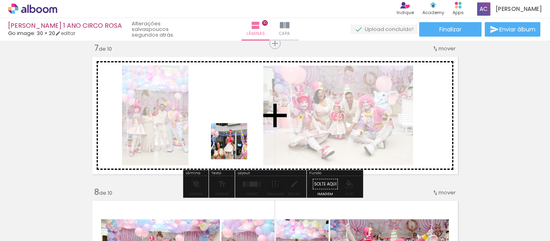
drag, startPoint x: 235, startPoint y: 216, endPoint x: 235, endPoint y: 144, distance: 71.7
click at [235, 144] on quentale-workspace at bounding box center [275, 120] width 550 height 241
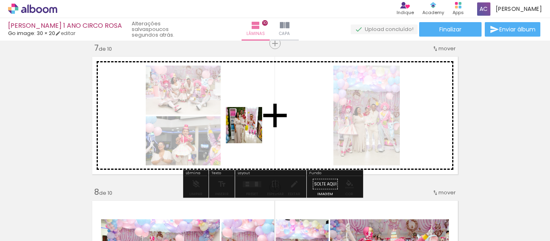
drag, startPoint x: 203, startPoint y: 206, endPoint x: 250, endPoint y: 131, distance: 88.4
click at [250, 131] on quentale-workspace at bounding box center [275, 120] width 550 height 241
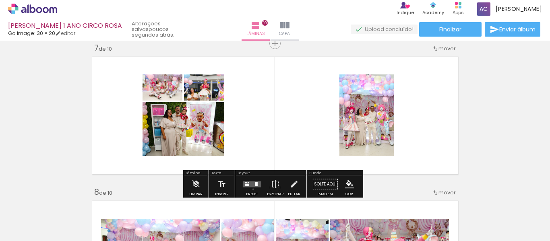
click at [251, 189] on div at bounding box center [252, 184] width 22 height 16
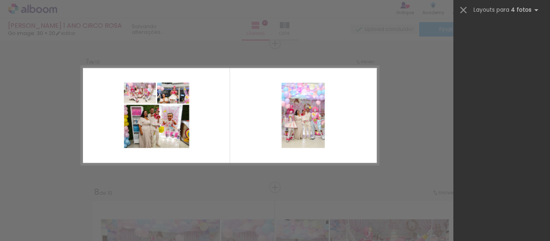
scroll to position [0, 0]
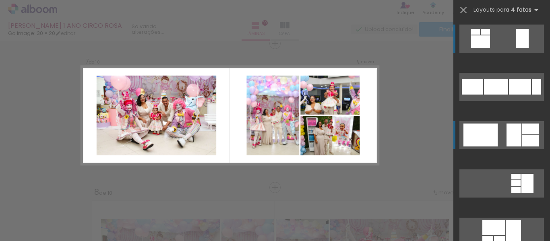
click at [514, 143] on div at bounding box center [514, 135] width 15 height 23
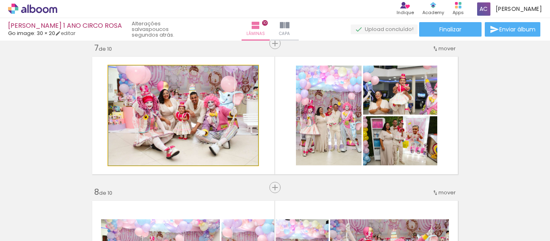
drag, startPoint x: 217, startPoint y: 107, endPoint x: 185, endPoint y: 106, distance: 32.2
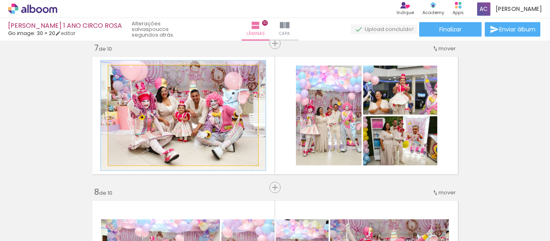
type paper-slider "110"
click at [127, 76] on div at bounding box center [130, 74] width 7 height 7
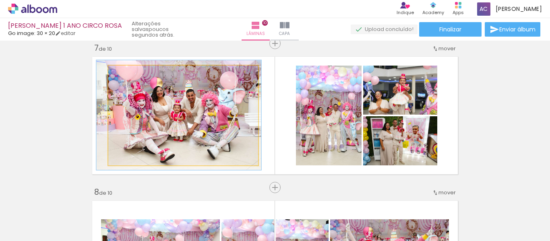
drag, startPoint x: 194, startPoint y: 106, endPoint x: 189, endPoint y: 106, distance: 4.5
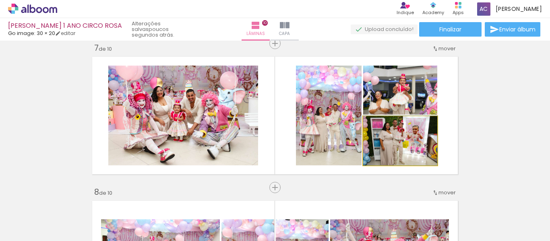
drag, startPoint x: 414, startPoint y: 142, endPoint x: 421, endPoint y: 142, distance: 6.8
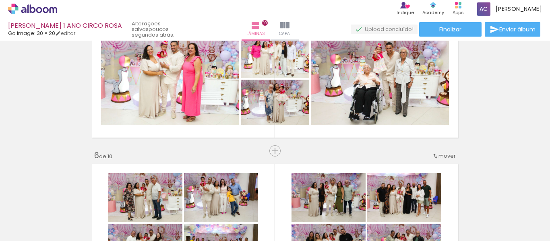
scroll to position [554, 0]
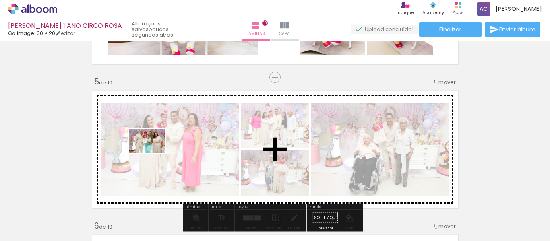
drag, startPoint x: 212, startPoint y: 216, endPoint x: 154, endPoint y: 153, distance: 86.4
click at [154, 153] on quentale-workspace at bounding box center [275, 120] width 550 height 241
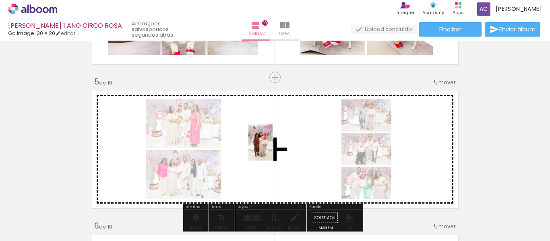
drag, startPoint x: 301, startPoint y: 213, endPoint x: 273, endPoint y: 149, distance: 70.5
click at [273, 149] on quentale-workspace at bounding box center [275, 120] width 550 height 241
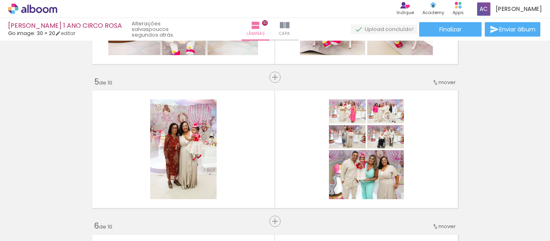
scroll to position [0, 1498]
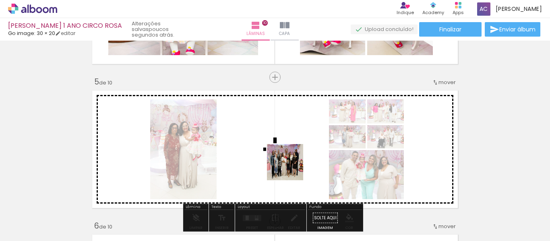
drag, startPoint x: 341, startPoint y: 215, endPoint x: 258, endPoint y: 222, distance: 83.3
click at [290, 167] on quentale-workspace at bounding box center [275, 120] width 550 height 241
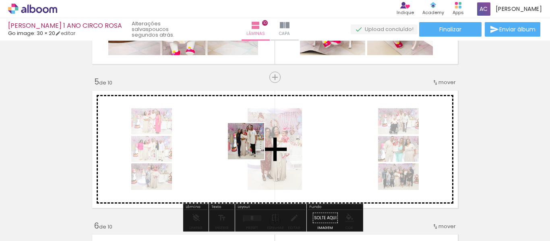
drag, startPoint x: 256, startPoint y: 218, endPoint x: 252, endPoint y: 147, distance: 71.0
click at [252, 147] on quentale-workspace at bounding box center [275, 120] width 550 height 241
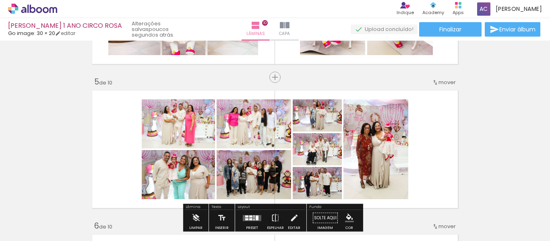
scroll to position [634, 0]
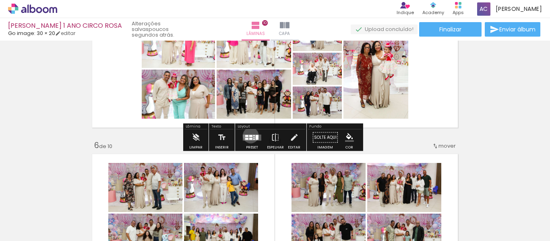
click at [249, 135] on div at bounding box center [250, 136] width 3 height 2
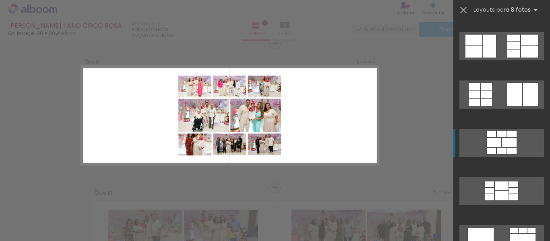
scroll to position [121, 0]
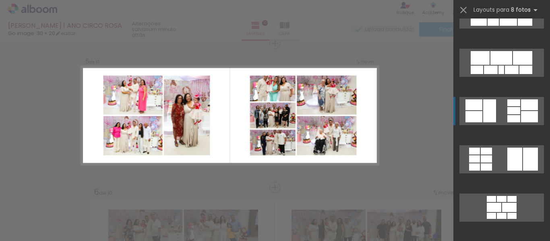
click at [500, 110] on quentale-layouter at bounding box center [502, 111] width 85 height 28
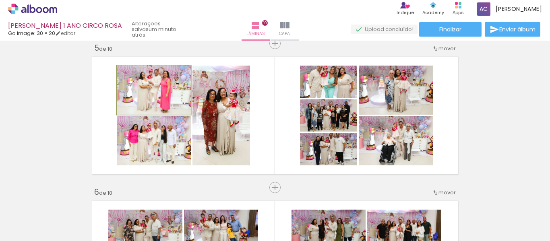
drag, startPoint x: 150, startPoint y: 100, endPoint x: 137, endPoint y: 98, distance: 13.0
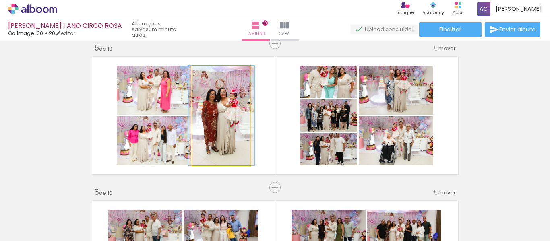
click at [216, 96] on quentale-photo at bounding box center [222, 116] width 58 height 100
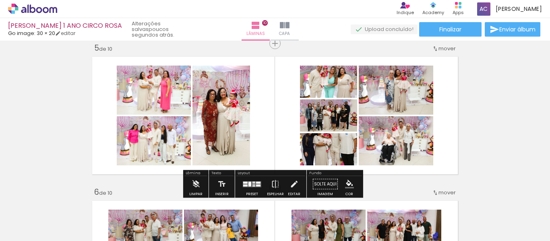
scroll to position [121, 0]
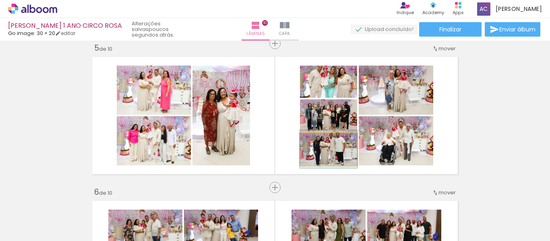
drag, startPoint x: 336, startPoint y: 143, endPoint x: 266, endPoint y: 142, distance: 70.1
click at [266, 142] on quentale-layouter at bounding box center [275, 116] width 372 height 124
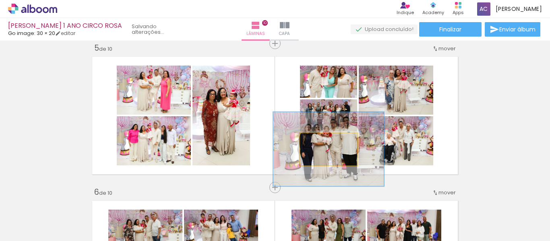
click at [342, 149] on quentale-photo at bounding box center [328, 149] width 57 height 32
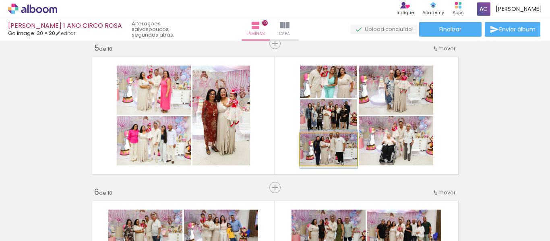
drag, startPoint x: 342, startPoint y: 141, endPoint x: 271, endPoint y: 139, distance: 70.9
type paper-slider "100"
click at [271, 139] on quentale-layouter at bounding box center [275, 116] width 372 height 124
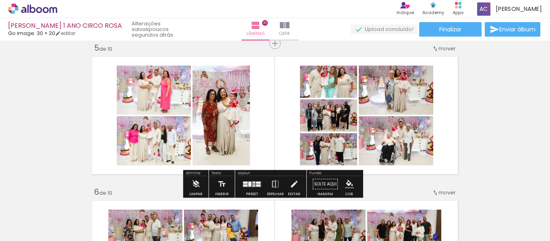
click at [290, 138] on quentale-layouter at bounding box center [275, 116] width 372 height 124
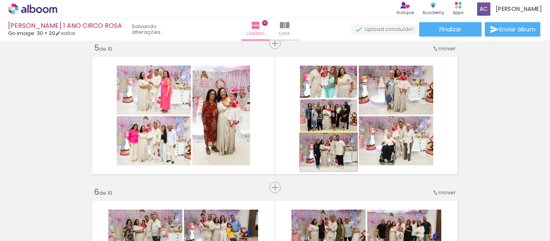
drag, startPoint x: 341, startPoint y: 157, endPoint x: 341, endPoint y: 164, distance: 6.8
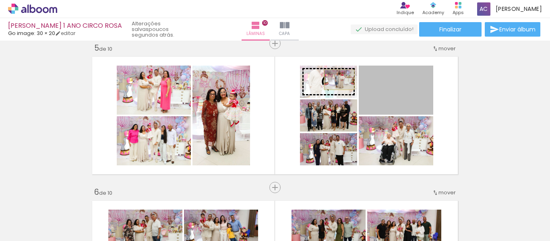
drag, startPoint x: 409, startPoint y: 94, endPoint x: 335, endPoint y: 80, distance: 75.9
click at [0, 0] on slot at bounding box center [0, 0] width 0 height 0
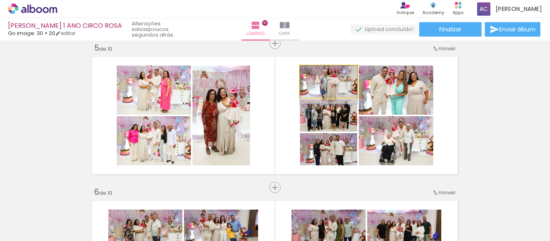
drag, startPoint x: 340, startPoint y: 83, endPoint x: 340, endPoint y: 93, distance: 10.1
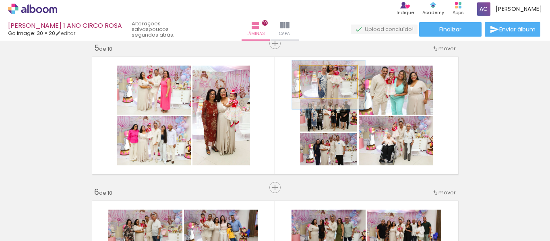
drag, startPoint x: 316, startPoint y: 75, endPoint x: 323, endPoint y: 75, distance: 6.9
click at [323, 75] on div at bounding box center [325, 74] width 7 height 7
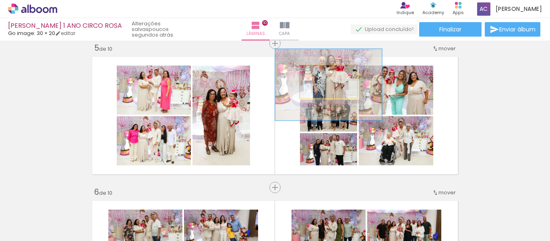
drag, startPoint x: 340, startPoint y: 79, endPoint x: 340, endPoint y: 86, distance: 6.8
click at [340, 86] on quentale-photo at bounding box center [328, 82] width 57 height 32
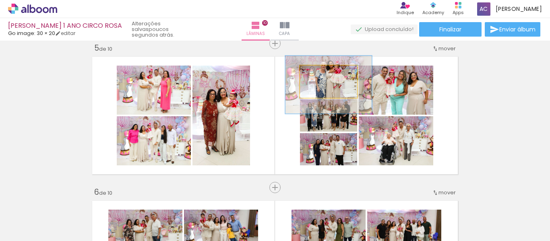
drag, startPoint x: 337, startPoint y: 75, endPoint x: 327, endPoint y: 75, distance: 10.1
type paper-slider "151"
click at [327, 75] on div at bounding box center [333, 74] width 13 height 13
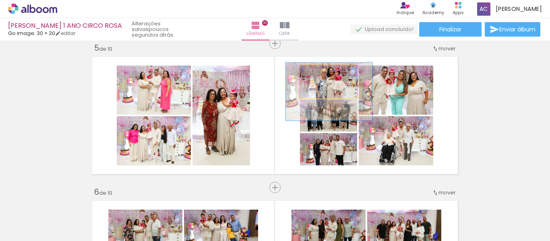
drag, startPoint x: 339, startPoint y: 87, endPoint x: 339, endPoint y: 94, distance: 6.9
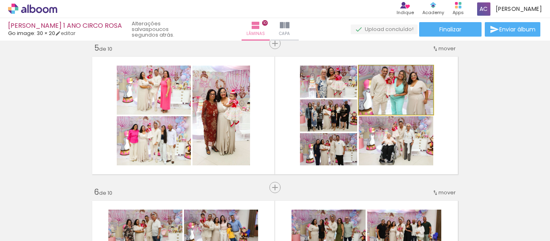
drag, startPoint x: 376, startPoint y: 77, endPoint x: 358, endPoint y: 77, distance: 18.1
type paper-slider "100"
click at [359, 77] on quentale-photo at bounding box center [396, 90] width 75 height 49
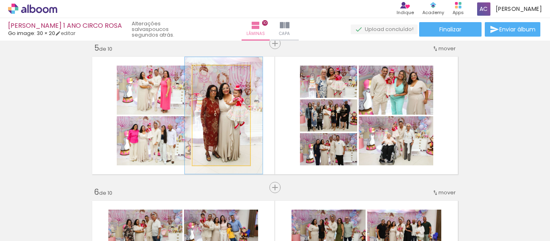
type paper-slider "117"
click at [214, 75] on div at bounding box center [215, 74] width 7 height 7
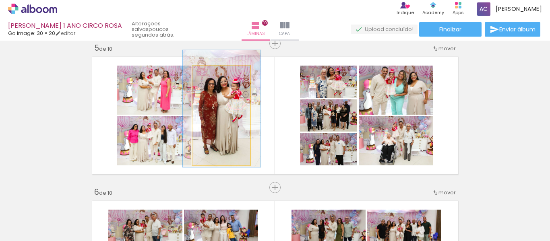
drag, startPoint x: 225, startPoint y: 116, endPoint x: 224, endPoint y: 112, distance: 5.1
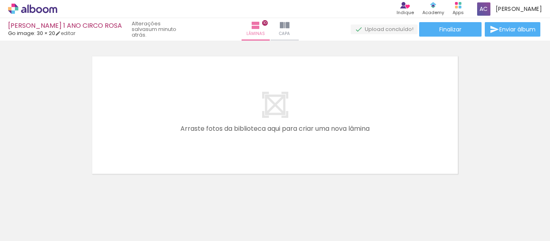
scroll to position [1468, 0]
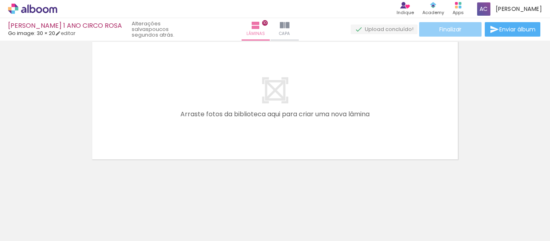
click at [456, 29] on span "Finalizar" at bounding box center [451, 30] width 22 height 6
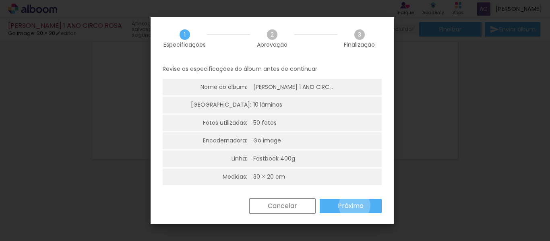
click at [0, 0] on slot "Próximo" at bounding box center [0, 0] width 0 height 0
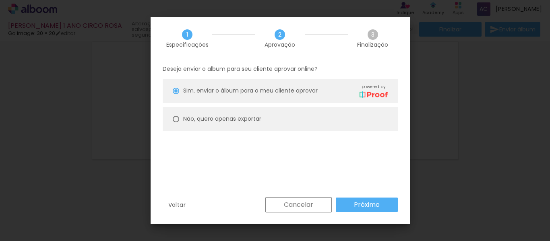
click at [0, 0] on slot "Não, quero apenas exportar" at bounding box center [0, 0] width 0 height 0
type paper-radio-button "on"
click at [352, 201] on paper-button "Próximo" at bounding box center [367, 205] width 62 height 15
type input "Alta, 300 DPI"
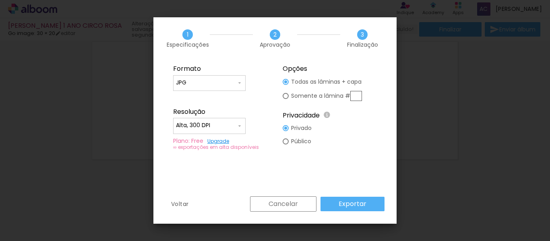
click at [0, 0] on slot "Exportar" at bounding box center [0, 0] width 0 height 0
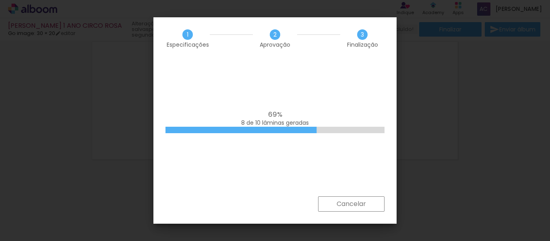
scroll to position [121, 0]
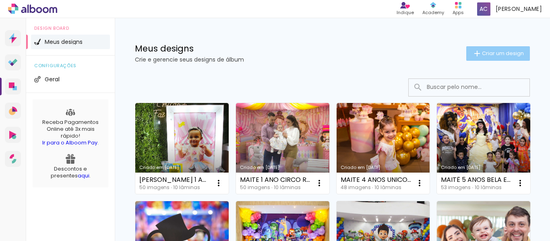
click at [494, 53] on span "Criar um design" at bounding box center [503, 53] width 42 height 5
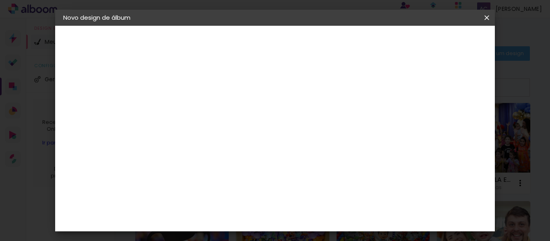
click at [195, 106] on input at bounding box center [195, 108] width 0 height 12
click at [195, 108] on input "LARA 5 ANOS CASA DA GABBY" at bounding box center [195, 108] width 0 height 12
type input "[PERSON_NAME] 6 ANOS CASA DA [PERSON_NAME]"
type paper-input "[PERSON_NAME] 6 ANOS CASA DA [PERSON_NAME]"
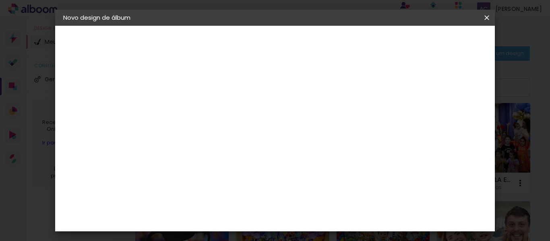
click at [0, 0] on slot "Avançar" at bounding box center [0, 0] width 0 height 0
click at [209, 158] on div at bounding box center [215, 158] width 81 height 1
type input "go"
type paper-input "go"
click at [209, 178] on div "Go image" at bounding box center [199, 183] width 20 height 13
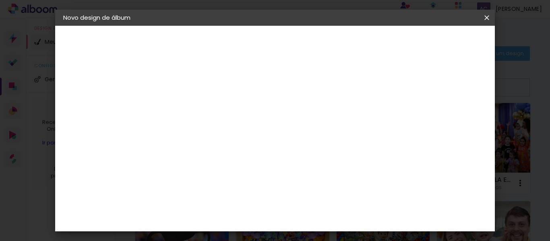
click at [0, 0] on slot "Avançar" at bounding box center [0, 0] width 0 height 0
click at [236, 147] on div at bounding box center [215, 147] width 41 height 1
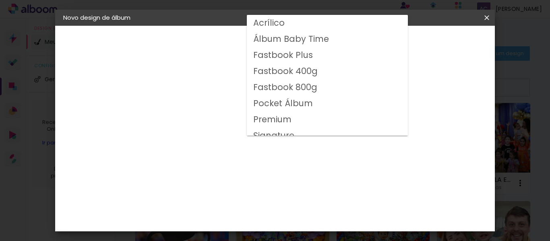
click at [0, 0] on slot "Fastbook 400g" at bounding box center [0, 0] width 0 height 0
type input "Fastbook 400g"
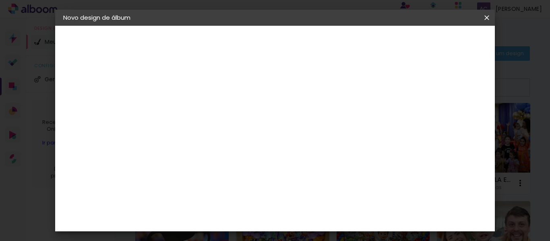
scroll to position [121, 0]
click at [249, 130] on span "30 × 20" at bounding box center [230, 143] width 37 height 26
click at [0, 0] on slot "Avançar" at bounding box center [0, 0] width 0 height 0
click at [351, 41] on span "Iniciar design" at bounding box center [340, 45] width 22 height 11
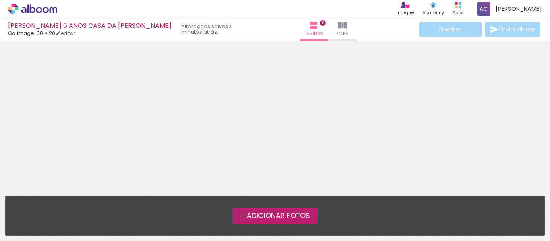
click at [291, 216] on span "Adicionar Fotos" at bounding box center [278, 216] width 63 height 7
click at [0, 0] on input "file" at bounding box center [0, 0] width 0 height 0
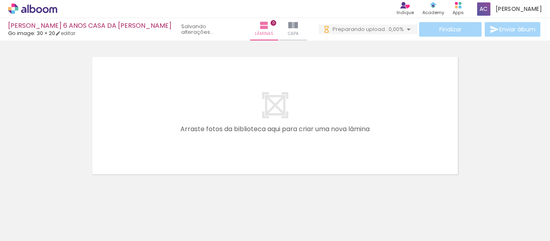
click at [305, 136] on quentale-layouter at bounding box center [275, 116] width 372 height 124
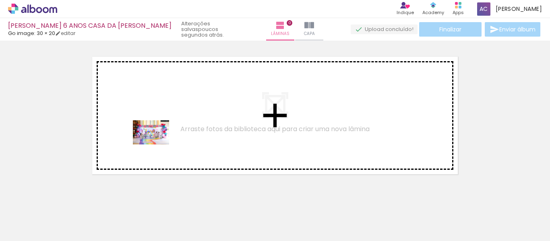
drag, startPoint x: 179, startPoint y: 216, endPoint x: 157, endPoint y: 145, distance: 74.3
click at [157, 145] on quentale-workspace at bounding box center [275, 120] width 550 height 241
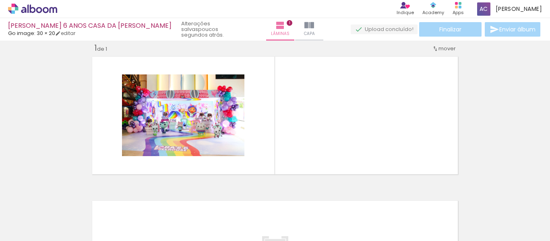
scroll to position [10, 0]
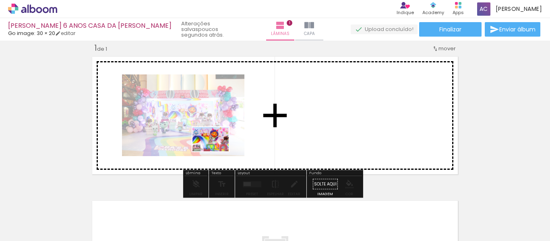
drag, startPoint x: 222, startPoint y: 211, endPoint x: 217, endPoint y: 151, distance: 59.5
click at [217, 151] on quentale-workspace at bounding box center [275, 120] width 550 height 241
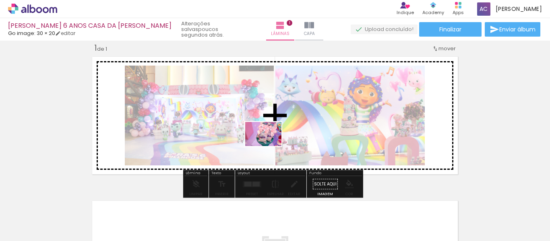
drag, startPoint x: 269, startPoint y: 215, endPoint x: 270, endPoint y: 146, distance: 68.5
click at [270, 146] on quentale-workspace at bounding box center [275, 120] width 550 height 241
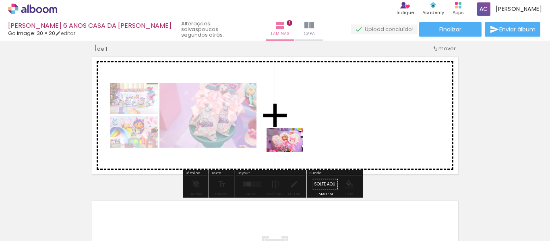
drag, startPoint x: 319, startPoint y: 213, endPoint x: 291, endPoint y: 152, distance: 66.9
click at [291, 152] on quentale-workspace at bounding box center [275, 120] width 550 height 241
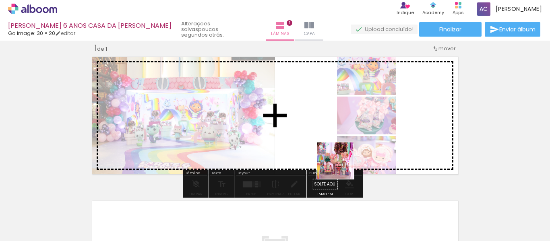
drag, startPoint x: 356, startPoint y: 216, endPoint x: 419, endPoint y: 197, distance: 65.5
click at [336, 152] on quentale-workspace at bounding box center [275, 120] width 550 height 241
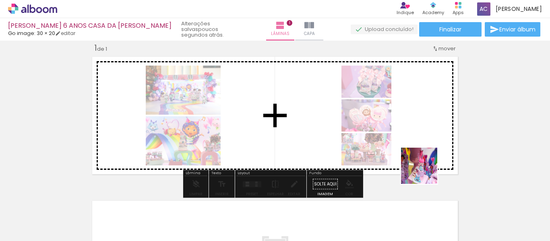
drag, startPoint x: 445, startPoint y: 214, endPoint x: 415, endPoint y: 147, distance: 73.2
click at [415, 147] on quentale-workspace at bounding box center [275, 120] width 550 height 241
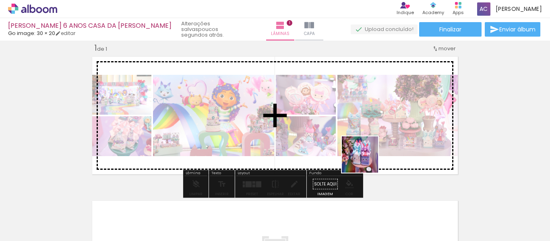
drag, startPoint x: 404, startPoint y: 212, endPoint x: 365, endPoint y: 156, distance: 67.8
click at [365, 156] on quentale-workspace at bounding box center [275, 120] width 550 height 241
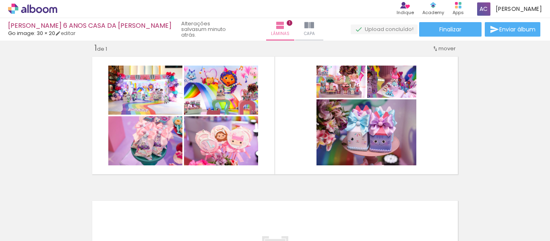
scroll to position [0, 0]
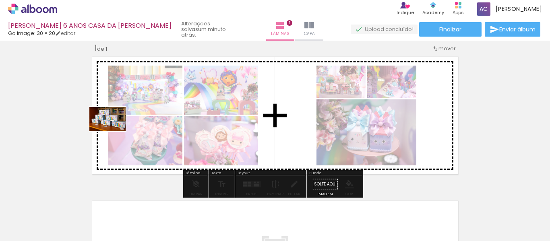
drag, startPoint x: 89, startPoint y: 212, endPoint x: 114, endPoint y: 131, distance: 84.7
click at [114, 131] on quentale-workspace at bounding box center [275, 120] width 550 height 241
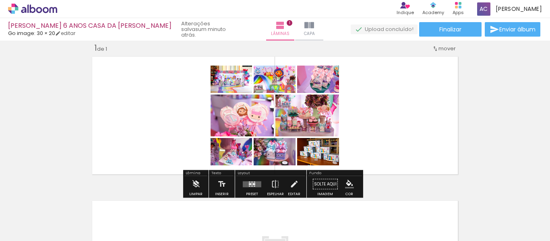
click at [257, 184] on quentale-layouter at bounding box center [252, 184] width 19 height 6
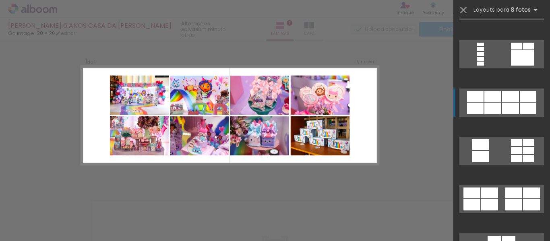
scroll to position [806, 0]
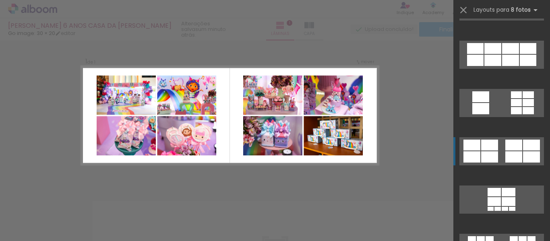
click at [509, 149] on div at bounding box center [514, 145] width 17 height 11
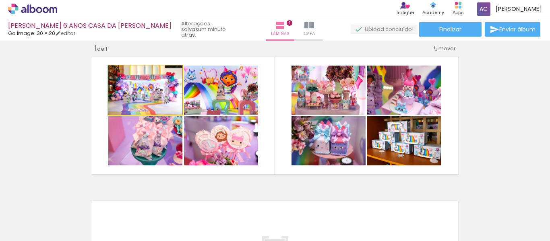
drag, startPoint x: 147, startPoint y: 93, endPoint x: 156, endPoint y: 89, distance: 9.2
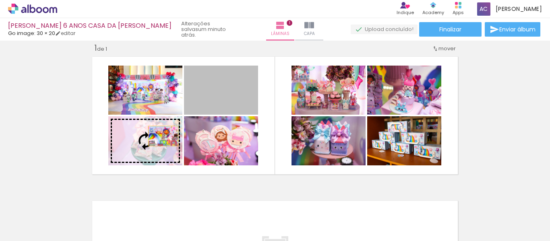
drag, startPoint x: 233, startPoint y: 106, endPoint x: 159, endPoint y: 137, distance: 80.0
click at [0, 0] on slot at bounding box center [0, 0] width 0 height 0
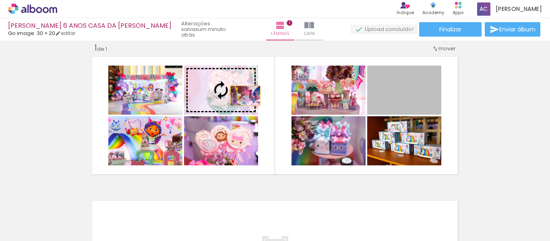
drag, startPoint x: 413, startPoint y: 100, endPoint x: 243, endPoint y: 96, distance: 170.9
click at [0, 0] on slot at bounding box center [0, 0] width 0 height 0
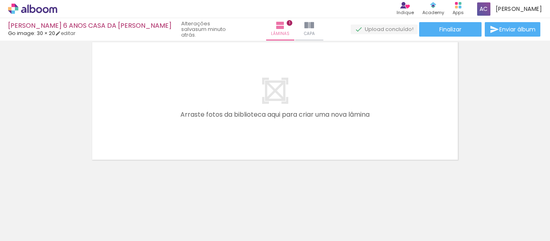
scroll to position [170, 0]
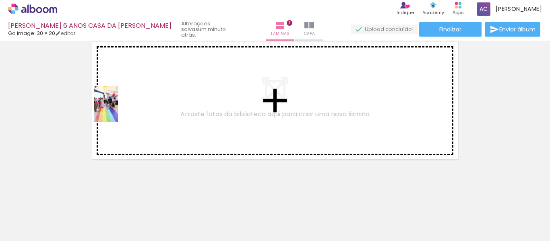
drag, startPoint x: 130, startPoint y: 213, endPoint x: 118, endPoint y: 110, distance: 103.8
click at [118, 110] on quentale-workspace at bounding box center [275, 120] width 550 height 241
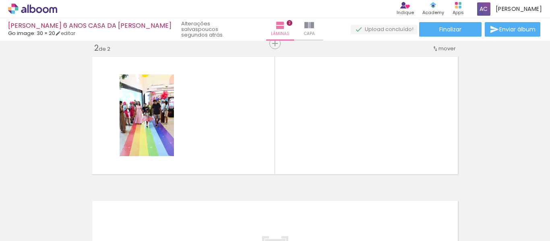
scroll to position [0, 355]
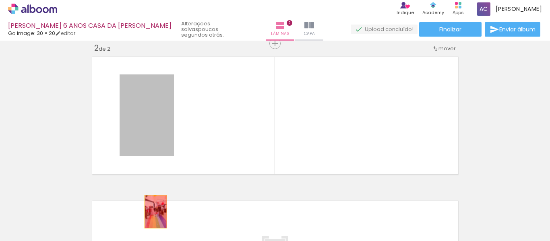
drag, startPoint x: 154, startPoint y: 123, endPoint x: 153, endPoint y: 213, distance: 89.8
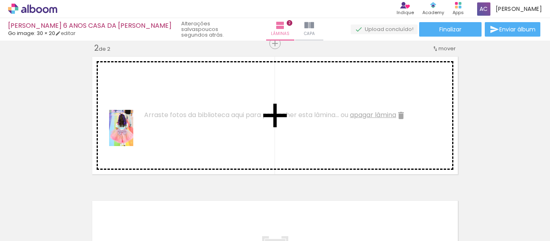
drag, startPoint x: 129, startPoint y: 218, endPoint x: 133, endPoint y: 134, distance: 84.3
click at [133, 134] on quentale-workspace at bounding box center [275, 120] width 550 height 241
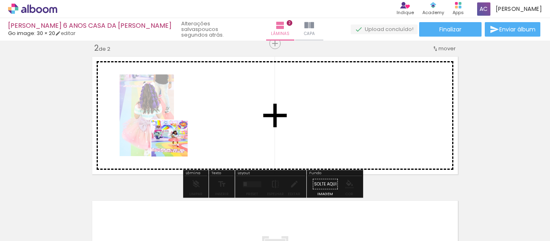
drag, startPoint x: 176, startPoint y: 209, endPoint x: 206, endPoint y: 188, distance: 36.8
click at [183, 117] on quentale-workspace at bounding box center [275, 120] width 550 height 241
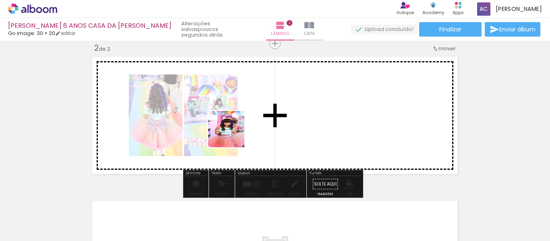
drag, startPoint x: 224, startPoint y: 199, endPoint x: 237, endPoint y: 122, distance: 78.4
click at [237, 122] on quentale-workspace at bounding box center [275, 120] width 550 height 241
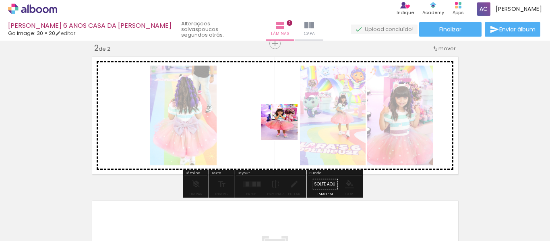
drag, startPoint x: 271, startPoint y: 210, endPoint x: 286, endPoint y: 128, distance: 83.5
click at [286, 128] on quentale-workspace at bounding box center [275, 120] width 550 height 241
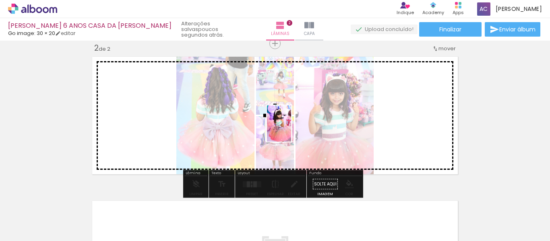
drag, startPoint x: 315, startPoint y: 215, endPoint x: 291, endPoint y: 130, distance: 88.7
click at [291, 130] on quentale-workspace at bounding box center [275, 120] width 550 height 241
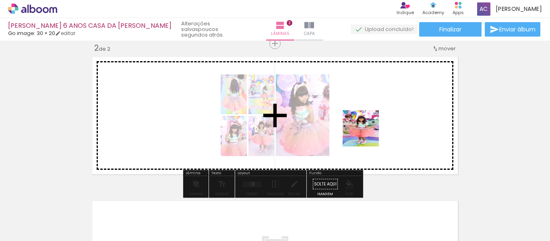
drag, startPoint x: 406, startPoint y: 224, endPoint x: 290, endPoint y: 165, distance: 130.1
click at [367, 133] on quentale-workspace at bounding box center [275, 120] width 550 height 241
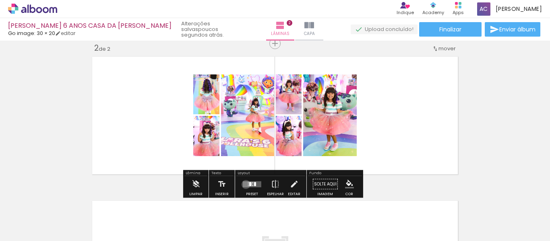
click at [244, 185] on quentale-layouter at bounding box center [252, 184] width 19 height 6
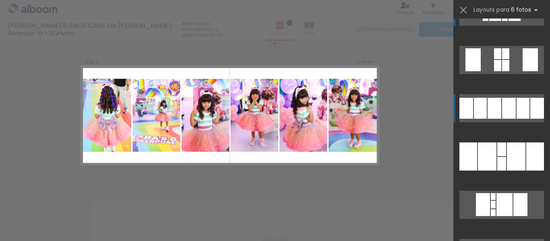
scroll to position [40, 0]
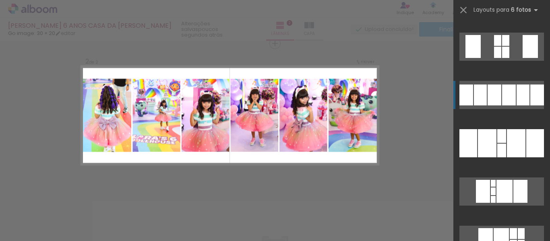
click at [502, 94] on div at bounding box center [509, 95] width 14 height 21
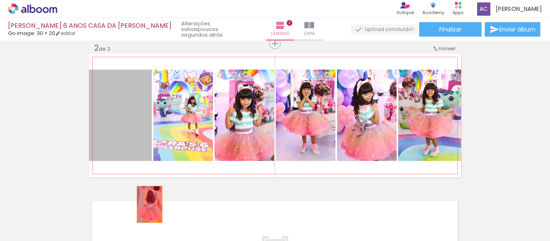
drag, startPoint x: 110, startPoint y: 135, endPoint x: 147, endPoint y: 205, distance: 79.1
click at [147, 205] on quentale-workspace at bounding box center [275, 120] width 550 height 241
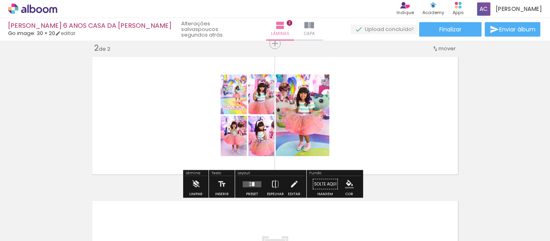
click at [252, 183] on div at bounding box center [253, 184] width 2 height 4
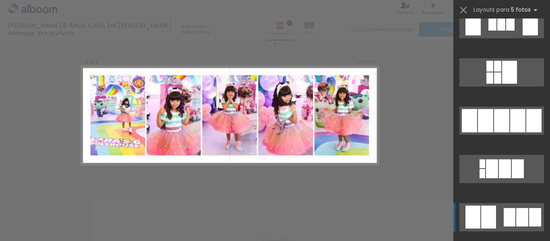
scroll to position [1128, 0]
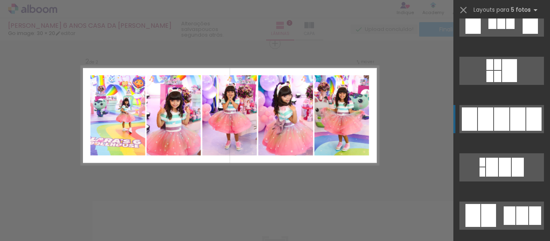
click at [513, 124] on div at bounding box center [517, 119] width 15 height 23
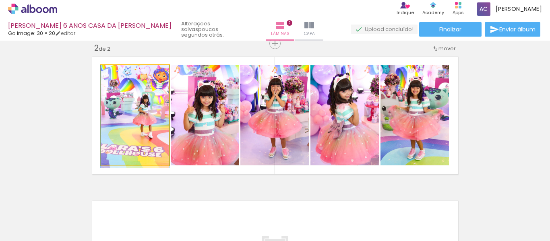
drag, startPoint x: 147, startPoint y: 120, endPoint x: 141, endPoint y: 121, distance: 6.3
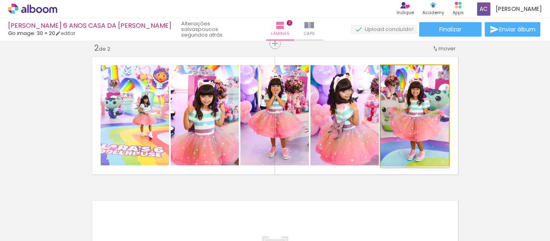
drag, startPoint x: 419, startPoint y: 114, endPoint x: 424, endPoint y: 118, distance: 6.9
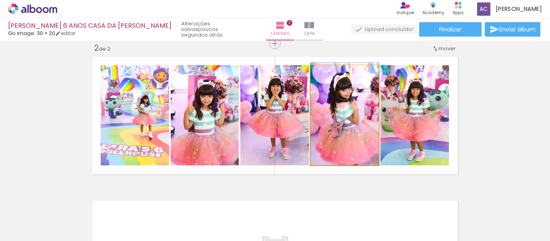
drag, startPoint x: 355, startPoint y: 117, endPoint x: 354, endPoint y: 112, distance: 5.7
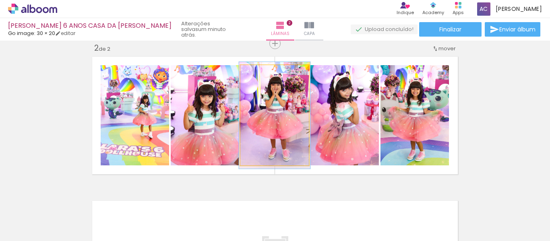
type paper-slider "104"
click at [259, 73] on div at bounding box center [260, 73] width 7 height 7
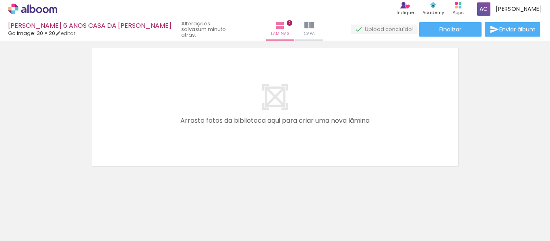
scroll to position [314, 0]
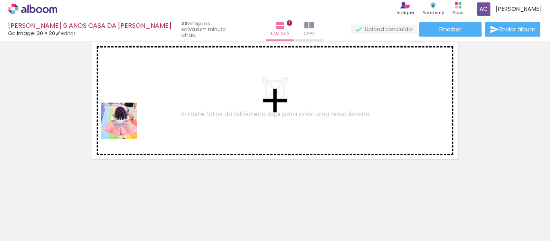
drag, startPoint x: 126, startPoint y: 136, endPoint x: 125, endPoint y: 112, distance: 24.2
click at [125, 112] on quentale-workspace at bounding box center [275, 120] width 550 height 241
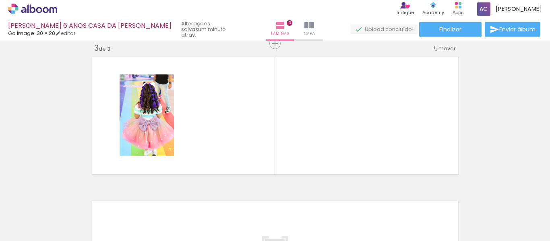
scroll to position [0, 0]
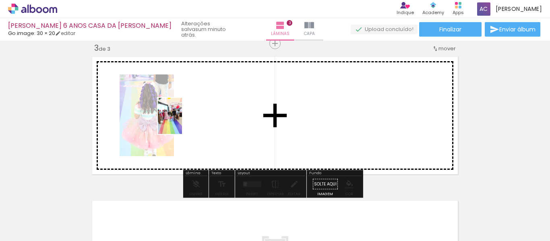
drag, startPoint x: 169, startPoint y: 149, endPoint x: 184, endPoint y: 120, distance: 33.3
click at [184, 120] on quentale-workspace at bounding box center [275, 120] width 550 height 241
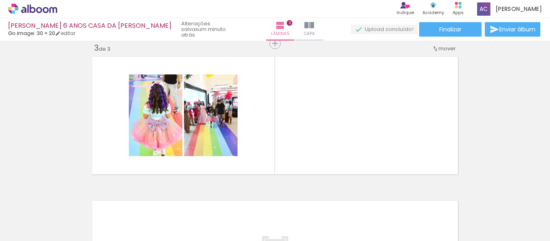
scroll to position [0, 549]
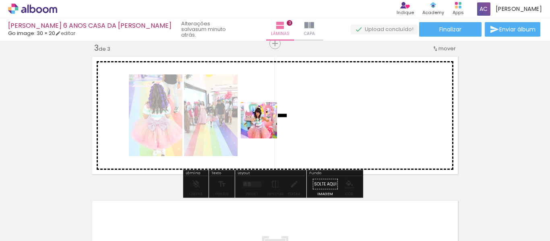
drag, startPoint x: 253, startPoint y: 204, endPoint x: 185, endPoint y: 209, distance: 68.7
click at [267, 123] on quentale-workspace at bounding box center [275, 120] width 550 height 241
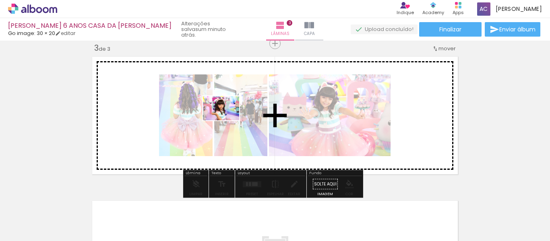
drag, startPoint x: 174, startPoint y: 212, endPoint x: 227, endPoint y: 120, distance: 105.6
click at [227, 120] on quentale-workspace at bounding box center [275, 120] width 550 height 241
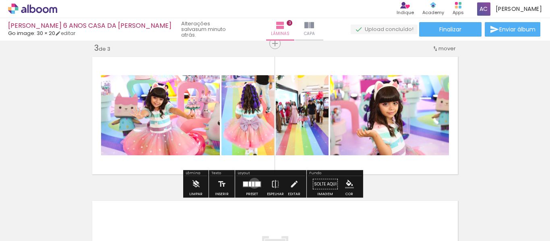
click at [253, 183] on div at bounding box center [253, 184] width 2 height 5
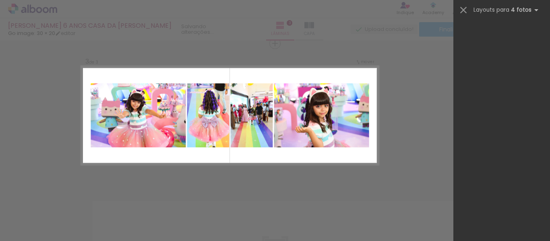
scroll to position [0, 0]
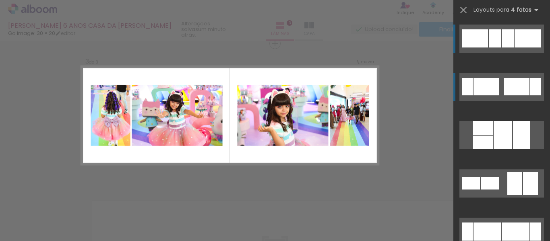
click at [526, 83] on div at bounding box center [517, 86] width 26 height 17
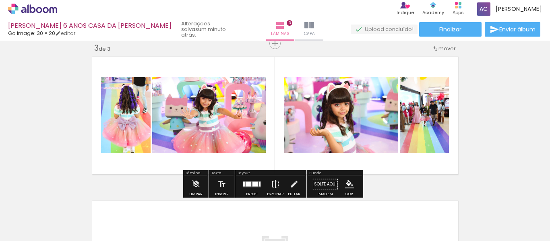
click at [274, 181] on iron-icon at bounding box center [275, 184] width 9 height 16
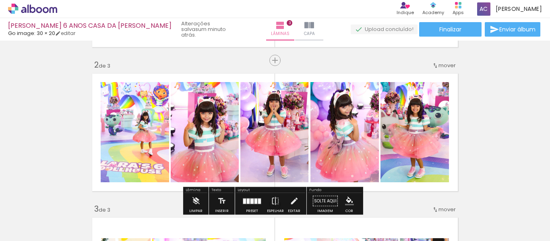
scroll to position [178, 0]
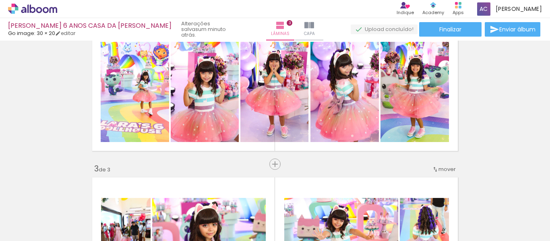
click at [439, 171] on span "mover" at bounding box center [447, 170] width 17 height 8
click at [425, 176] on span "2" at bounding box center [425, 181] width 4 height 13
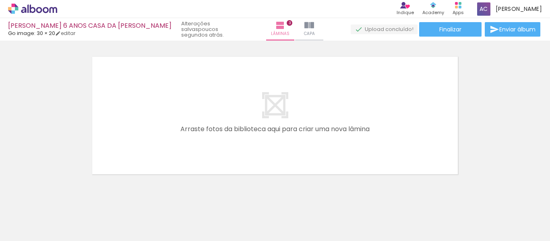
scroll to position [0, 707]
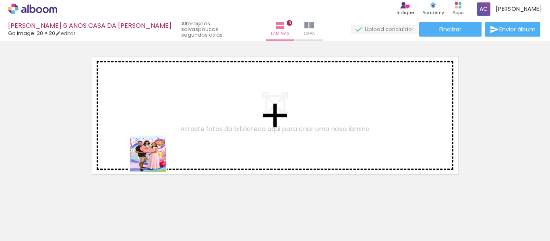
drag, startPoint x: 154, startPoint y: 166, endPoint x: 162, endPoint y: 135, distance: 32.1
click at [162, 135] on quentale-workspace at bounding box center [275, 120] width 550 height 241
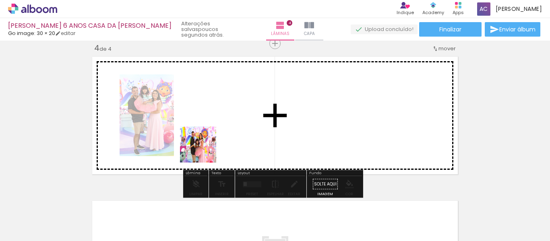
drag, startPoint x: 192, startPoint y: 212, endPoint x: 211, endPoint y: 119, distance: 94.7
click at [211, 119] on quentale-workspace at bounding box center [275, 120] width 550 height 241
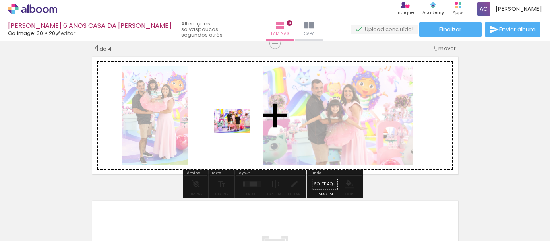
drag, startPoint x: 243, startPoint y: 218, endPoint x: 239, endPoint y: 133, distance: 84.7
click at [239, 133] on quentale-workspace at bounding box center [275, 120] width 550 height 241
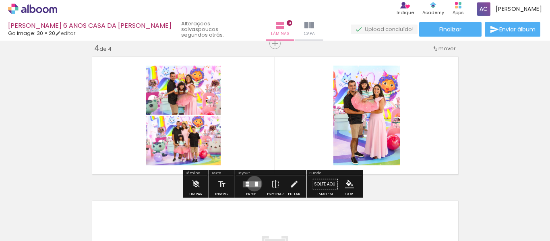
click at [253, 184] on quentale-layouter at bounding box center [252, 184] width 19 height 6
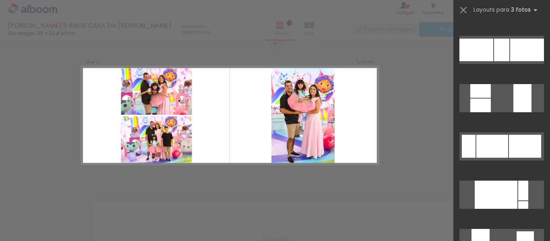
scroll to position [242, 0]
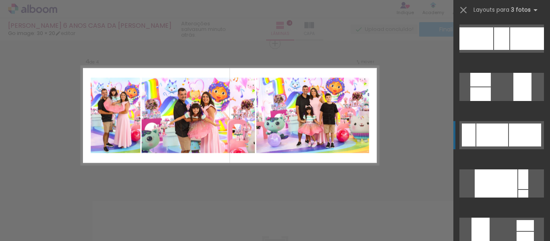
click at [514, 128] on div at bounding box center [525, 135] width 32 height 23
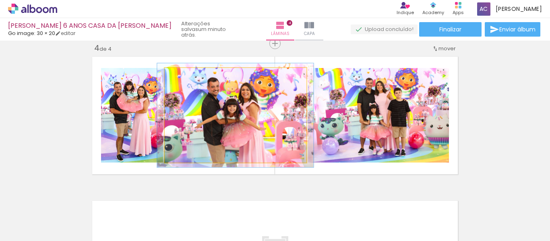
type paper-slider "110"
click at [187, 78] on div at bounding box center [186, 76] width 13 height 13
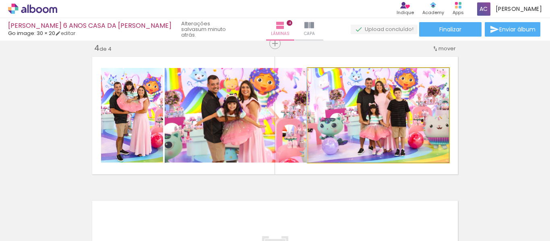
drag, startPoint x: 411, startPoint y: 119, endPoint x: 398, endPoint y: 118, distance: 12.1
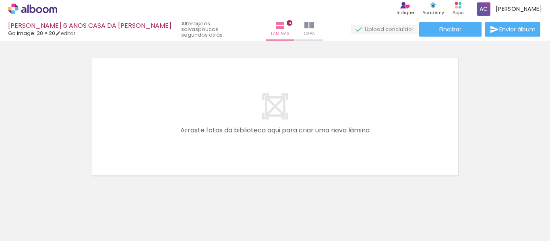
scroll to position [0, 842]
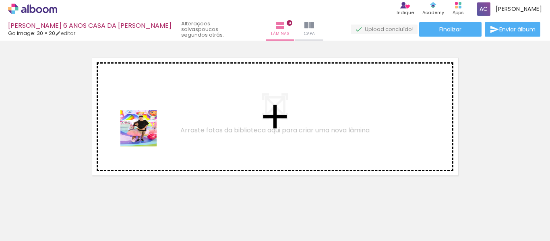
drag, startPoint x: 147, startPoint y: 214, endPoint x: 145, endPoint y: 131, distance: 83.0
click at [145, 131] on quentale-workspace at bounding box center [275, 120] width 550 height 241
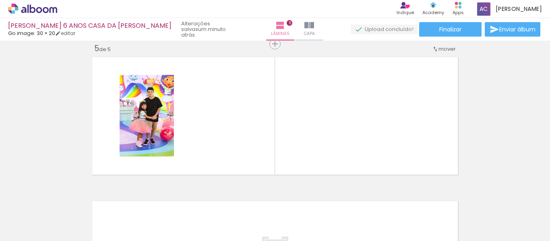
scroll to position [587, 0]
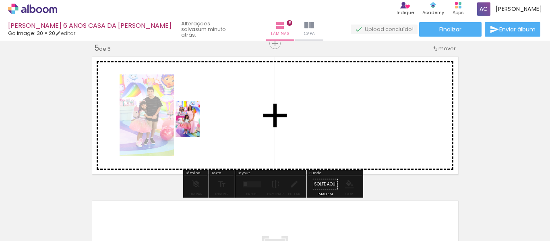
drag, startPoint x: 192, startPoint y: 217, endPoint x: 200, endPoint y: 125, distance: 92.2
click at [200, 125] on quentale-workspace at bounding box center [275, 120] width 550 height 241
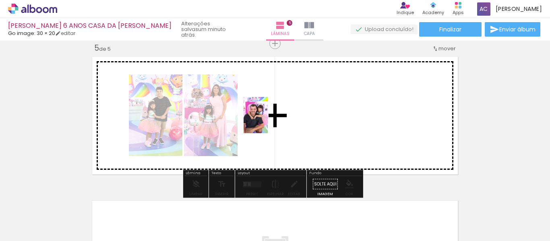
drag, startPoint x: 255, startPoint y: 156, endPoint x: 268, endPoint y: 121, distance: 36.6
click at [268, 121] on quentale-workspace at bounding box center [275, 120] width 550 height 241
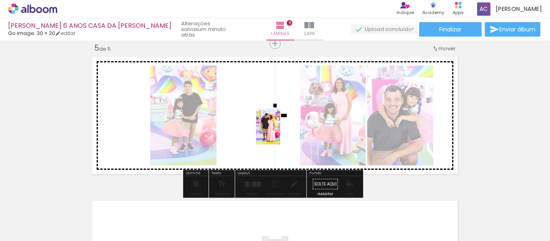
drag, startPoint x: 354, startPoint y: 208, endPoint x: 280, endPoint y: 133, distance: 105.7
click at [280, 133] on quentale-workspace at bounding box center [275, 120] width 550 height 241
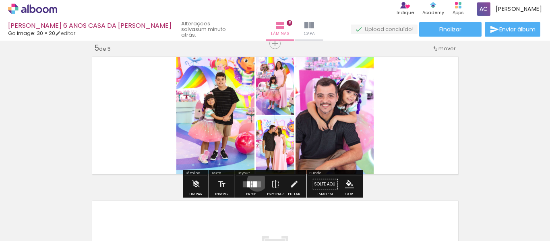
click at [255, 181] on quentale-layouter at bounding box center [252, 184] width 19 height 6
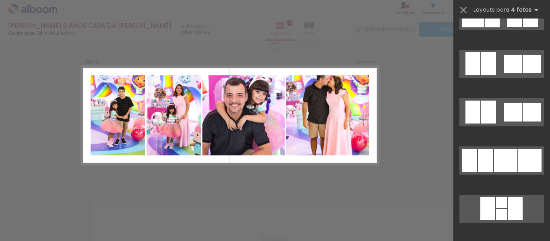
scroll to position [2216, 0]
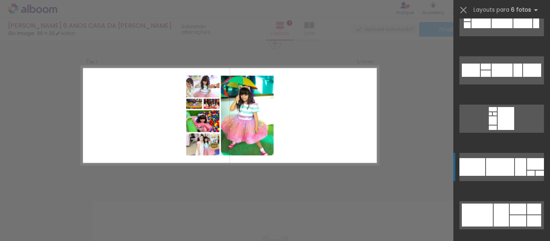
scroll to position [1410, 0]
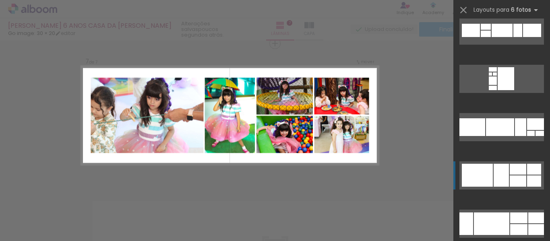
click at [517, 178] on div at bounding box center [518, 181] width 17 height 11
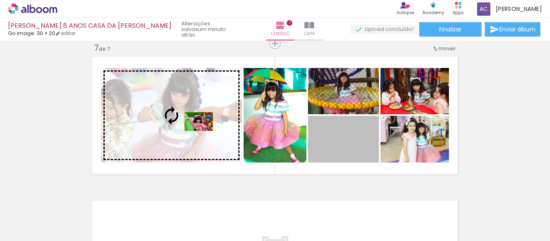
drag, startPoint x: 364, startPoint y: 150, endPoint x: 196, endPoint y: 122, distance: 170.4
click at [0, 0] on slot at bounding box center [0, 0] width 0 height 0
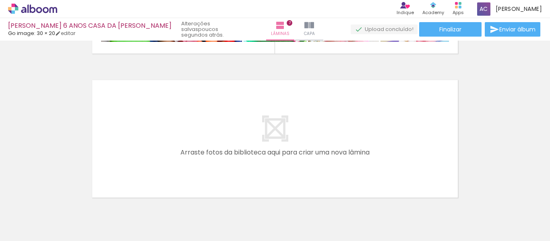
scroll to position [0, 1661]
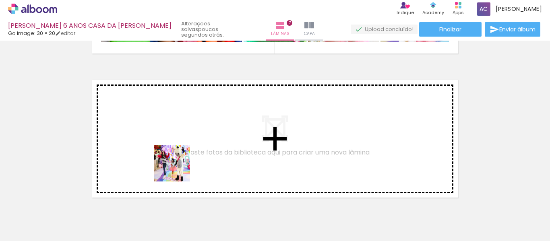
drag, startPoint x: 187, startPoint y: 215, endPoint x: 177, endPoint y: 157, distance: 58.8
click at [177, 157] on quentale-workspace at bounding box center [275, 120] width 550 height 241
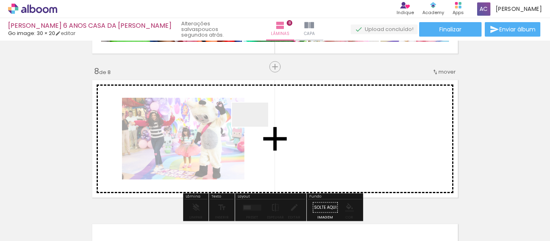
scroll to position [1020, 0]
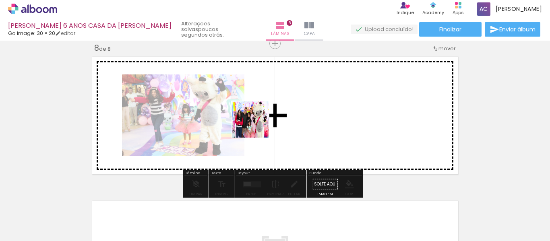
click at [257, 126] on quentale-workspace at bounding box center [275, 120] width 550 height 241
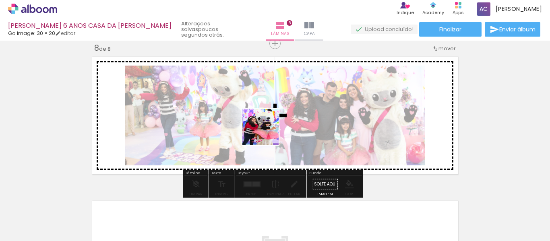
drag, startPoint x: 275, startPoint y: 214, endPoint x: 267, endPoint y: 133, distance: 81.4
click at [267, 133] on quentale-workspace at bounding box center [275, 120] width 550 height 241
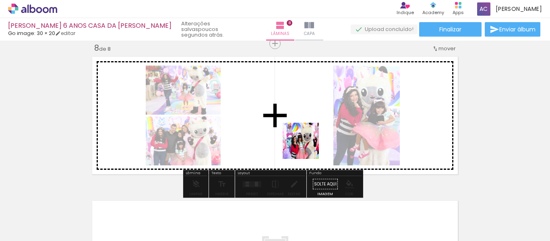
drag, startPoint x: 321, startPoint y: 217, endPoint x: 306, endPoint y: 131, distance: 87.9
click at [306, 131] on quentale-workspace at bounding box center [275, 120] width 550 height 241
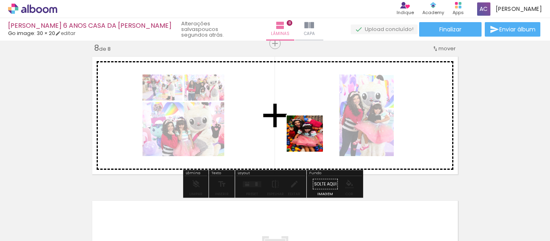
drag, startPoint x: 365, startPoint y: 214, endPoint x: 311, endPoint y: 140, distance: 92.3
click at [311, 140] on quentale-workspace at bounding box center [275, 120] width 550 height 241
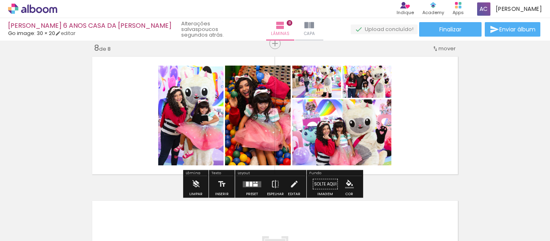
click at [255, 181] on quentale-layouter at bounding box center [252, 184] width 19 height 6
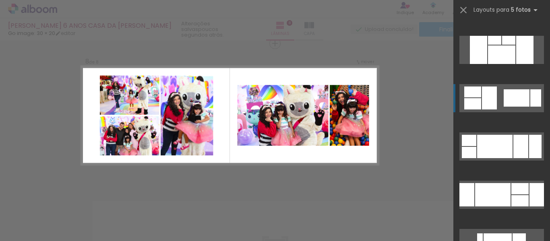
scroll to position [363, 0]
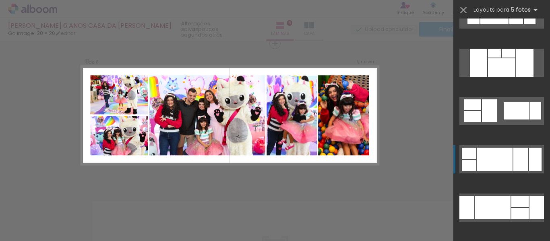
click at [510, 160] on div at bounding box center [494, 159] width 35 height 23
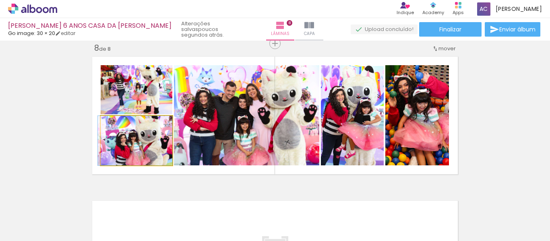
drag, startPoint x: 149, startPoint y: 141, endPoint x: 131, endPoint y: 136, distance: 18.0
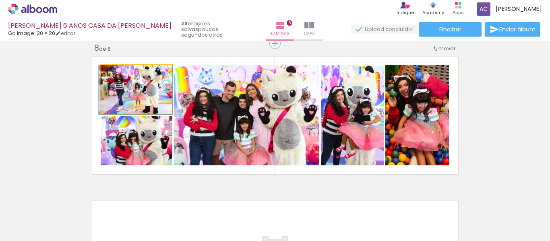
drag, startPoint x: 145, startPoint y: 93, endPoint x: 134, endPoint y: 93, distance: 11.7
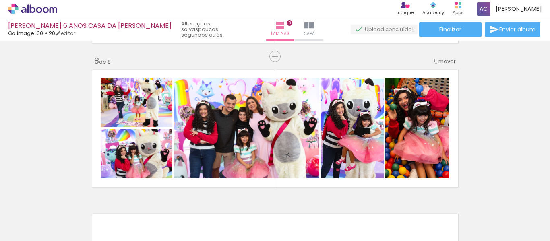
scroll to position [996, 0]
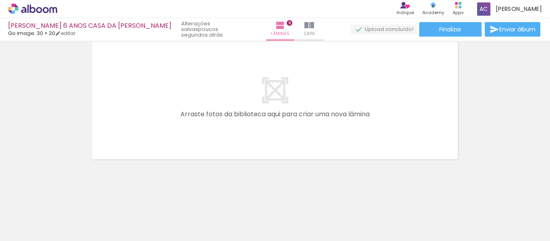
scroll to position [0, 859]
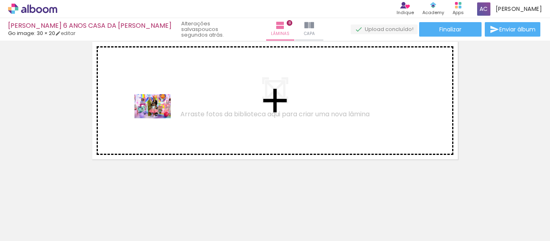
drag, startPoint x: 256, startPoint y: 217, endPoint x: 159, endPoint y: 118, distance: 138.5
click at [159, 118] on quentale-workspace at bounding box center [275, 120] width 550 height 241
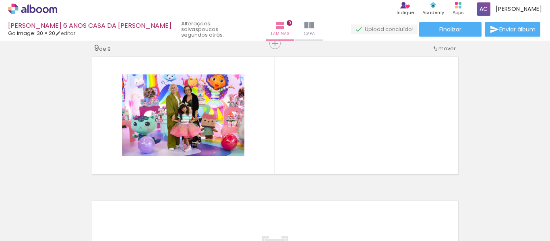
scroll to position [0, 979]
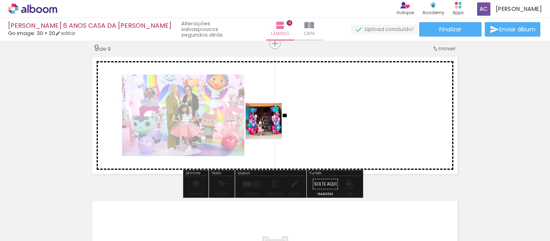
drag, startPoint x: 326, startPoint y: 211, endPoint x: 268, endPoint y: 122, distance: 106.6
click at [268, 122] on quentale-workspace at bounding box center [275, 120] width 550 height 241
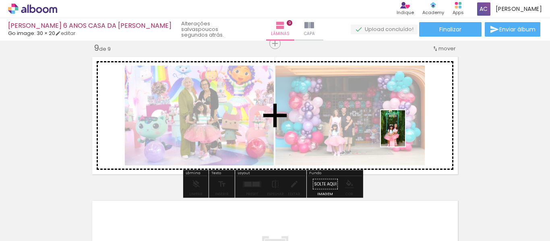
drag, startPoint x: 370, startPoint y: 216, endPoint x: 406, endPoint y: 135, distance: 88.9
click at [406, 135] on quentale-workspace at bounding box center [275, 120] width 550 height 241
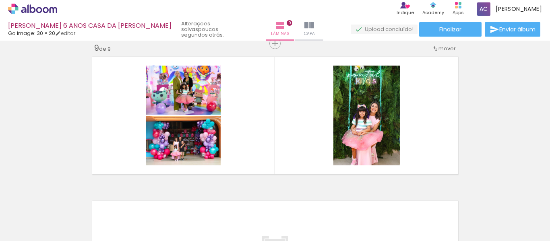
scroll to position [0, 1566]
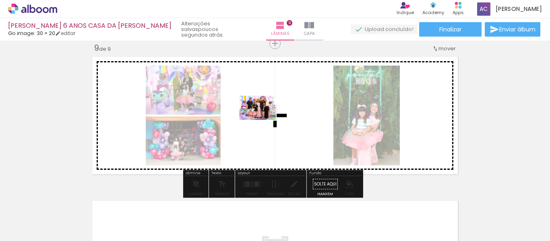
drag, startPoint x: 237, startPoint y: 214, endPoint x: 264, endPoint y: 120, distance: 98.1
click at [264, 120] on quentale-workspace at bounding box center [275, 120] width 550 height 241
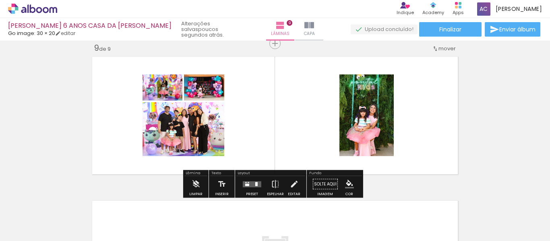
scroll to position [0, 1819]
click at [245, 179] on div at bounding box center [252, 184] width 22 height 16
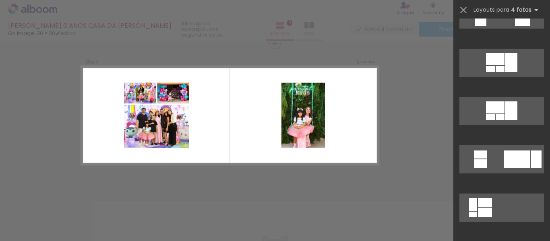
scroll to position [0, 0]
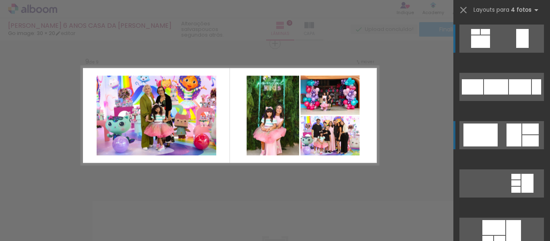
click at [507, 140] on div at bounding box center [514, 135] width 15 height 23
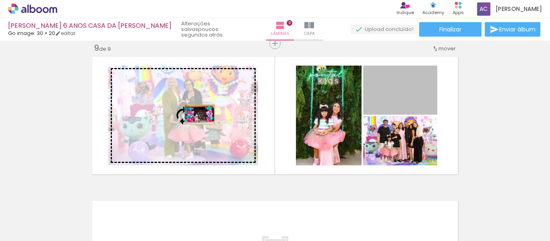
drag, startPoint x: 409, startPoint y: 98, endPoint x: 196, endPoint y: 115, distance: 213.4
click at [0, 0] on slot at bounding box center [0, 0] width 0 height 0
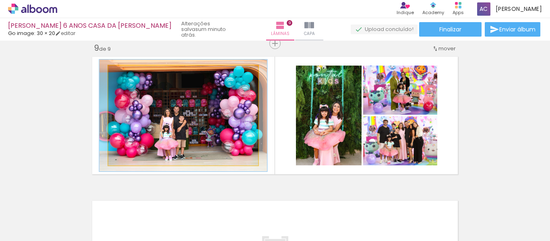
type paper-slider "112"
click at [131, 74] on div at bounding box center [130, 74] width 13 height 13
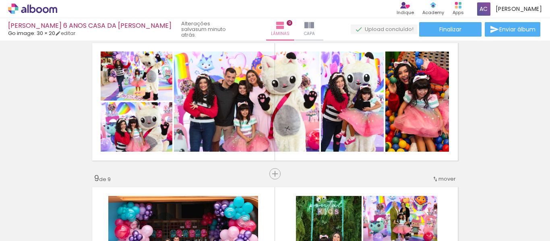
scroll to position [1084, 0]
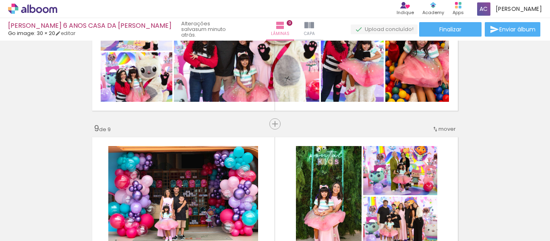
click at [441, 132] on span "mover" at bounding box center [447, 129] width 17 height 8
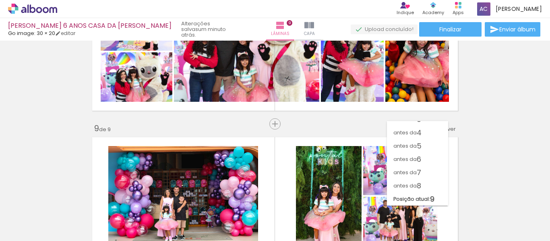
scroll to position [35, 0]
click at [421, 183] on span "8" at bounding box center [419, 185] width 4 height 13
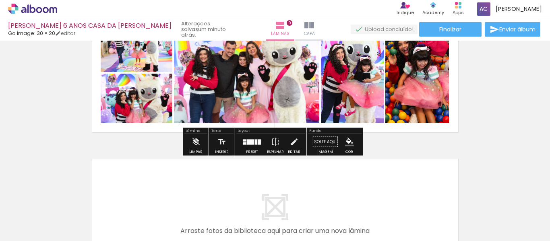
scroll to position [1283, 0]
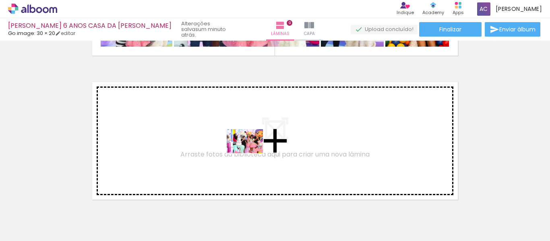
drag, startPoint x: 336, startPoint y: 210, endPoint x: 251, endPoint y: 154, distance: 102.1
click at [251, 154] on quentale-workspace at bounding box center [275, 120] width 550 height 241
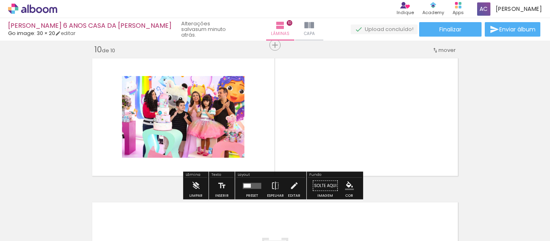
scroll to position [1309, 0]
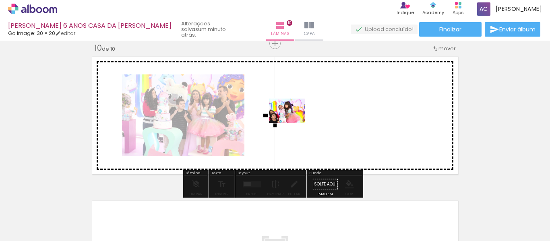
drag, startPoint x: 384, startPoint y: 216, endPoint x: 293, endPoint y: 123, distance: 129.6
click at [293, 123] on quentale-workspace at bounding box center [275, 120] width 550 height 241
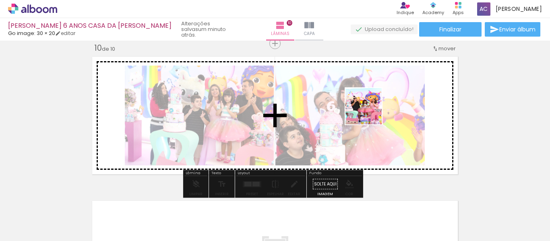
drag, startPoint x: 431, startPoint y: 221, endPoint x: 370, endPoint y: 112, distance: 124.6
click at [370, 112] on quentale-workspace at bounding box center [275, 120] width 550 height 241
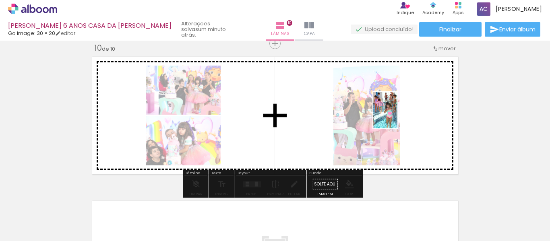
drag, startPoint x: 478, startPoint y: 212, endPoint x: 398, endPoint y: 116, distance: 124.4
click at [398, 116] on quentale-workspace at bounding box center [275, 120] width 550 height 241
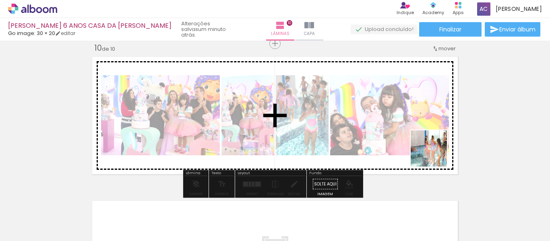
drag, startPoint x: 521, startPoint y: 215, endPoint x: 432, endPoint y: 153, distance: 108.3
click at [432, 153] on quentale-workspace at bounding box center [275, 120] width 550 height 241
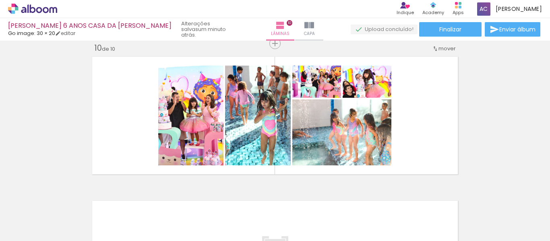
scroll to position [0, 0]
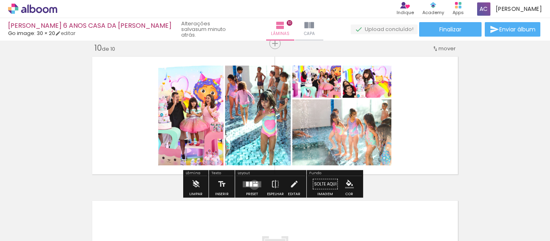
click at [253, 185] on div at bounding box center [255, 185] width 4 height 3
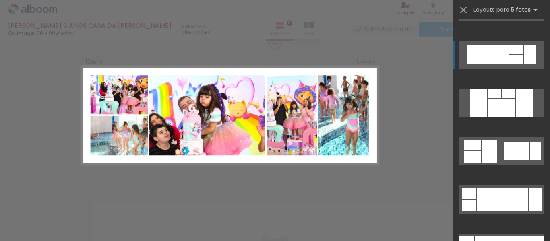
scroll to position [403, 0]
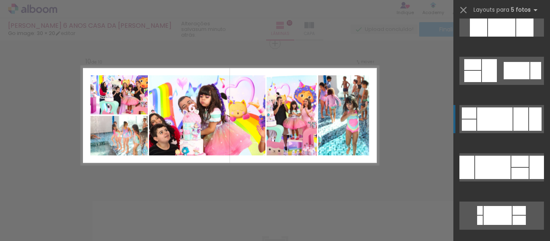
click at [503, 120] on div at bounding box center [494, 119] width 35 height 23
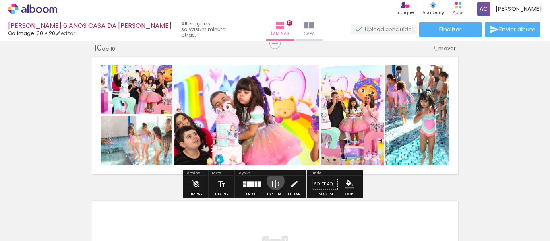
click at [274, 181] on iron-icon at bounding box center [275, 184] width 9 height 16
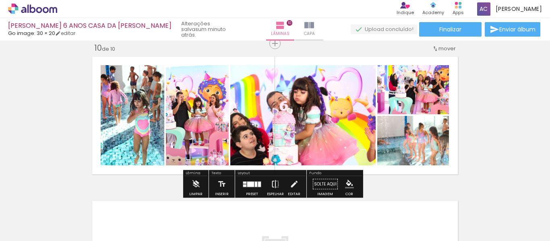
click at [271, 185] on iron-icon at bounding box center [275, 184] width 9 height 16
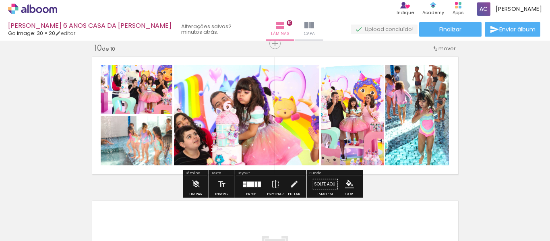
click at [255, 183] on div at bounding box center [256, 184] width 2 height 5
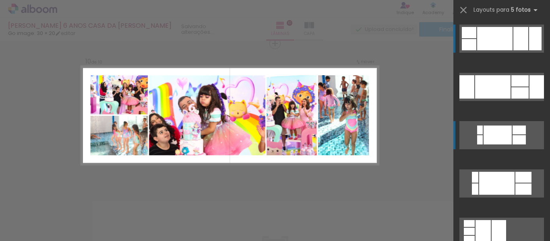
scroll to position [363, 0]
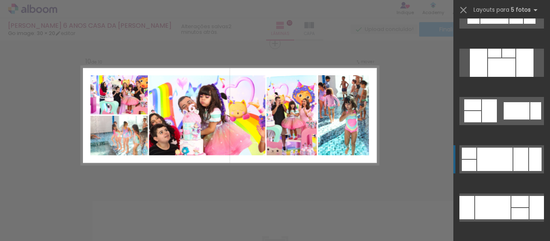
click at [515, 156] on div at bounding box center [521, 159] width 15 height 23
click at [517, 157] on div at bounding box center [521, 159] width 15 height 23
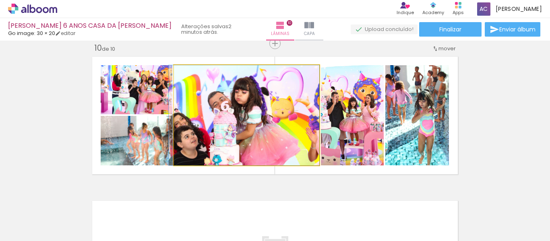
drag, startPoint x: 261, startPoint y: 107, endPoint x: 257, endPoint y: 105, distance: 5.1
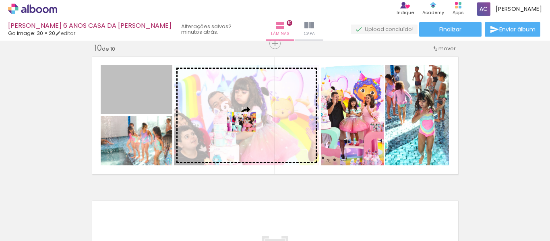
drag, startPoint x: 137, startPoint y: 100, endPoint x: 253, endPoint y: 124, distance: 118.9
click at [0, 0] on slot at bounding box center [0, 0] width 0 height 0
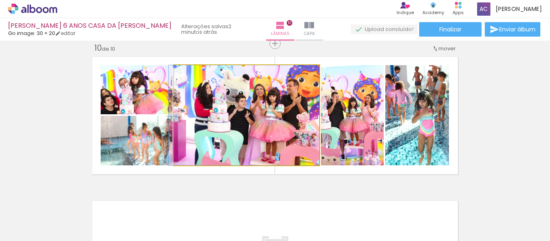
drag, startPoint x: 253, startPoint y: 121, endPoint x: 239, endPoint y: 121, distance: 14.1
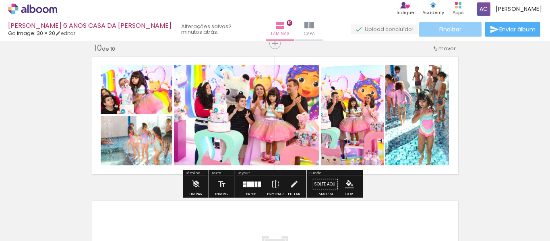
click at [442, 29] on span "Finalizar" at bounding box center [451, 30] width 22 height 6
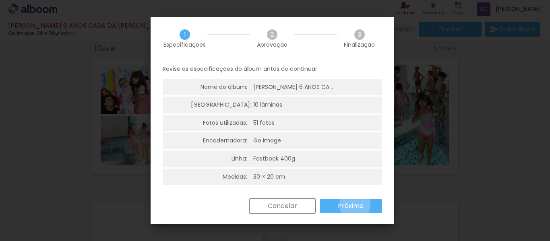
click at [0, 0] on slot "Próximo" at bounding box center [0, 0] width 0 height 0
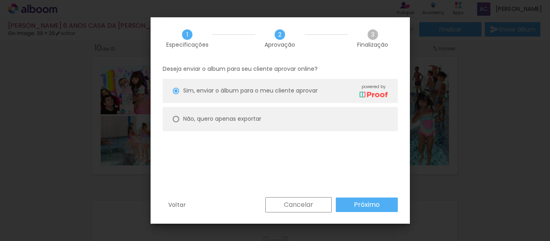
click at [215, 114] on paper-radio-button "Não, quero apenas exportar" at bounding box center [280, 119] width 235 height 24
type paper-radio-button "on"
click at [0, 0] on slot "Próximo" at bounding box center [0, 0] width 0 height 0
type input "Alta, 300 DPI"
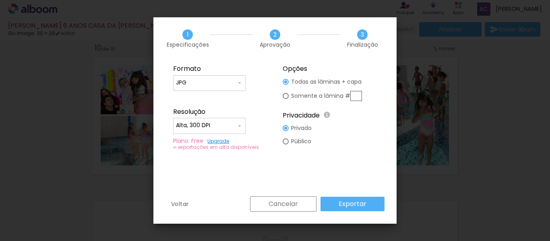
click at [0, 0] on slot "Exportar" at bounding box center [0, 0] width 0 height 0
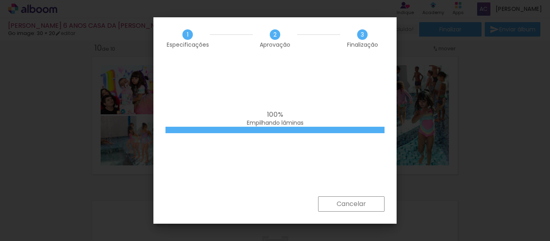
scroll to position [363, 0]
